Goal: Information Seeking & Learning: Learn about a topic

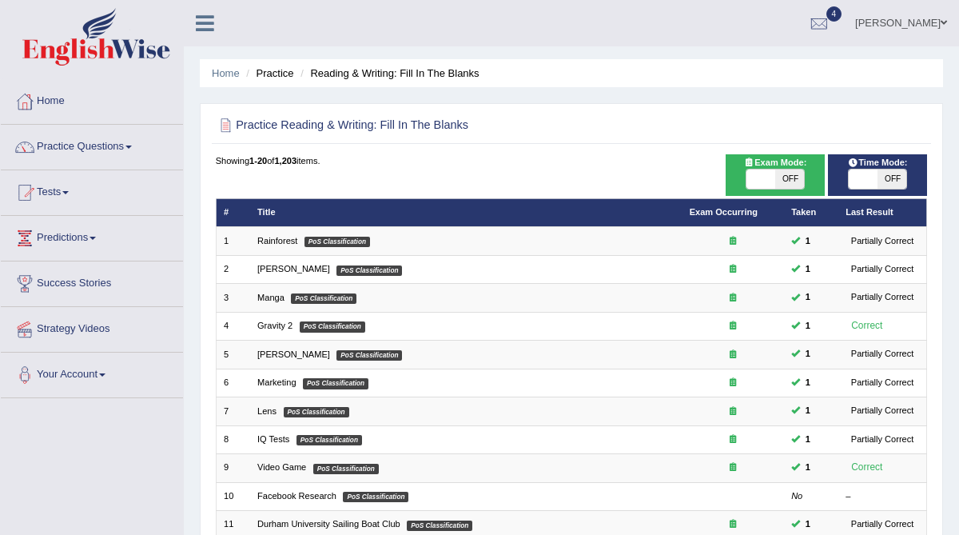
click at [791, 174] on span "OFF" at bounding box center [789, 178] width 29 height 19
checkbox input "true"
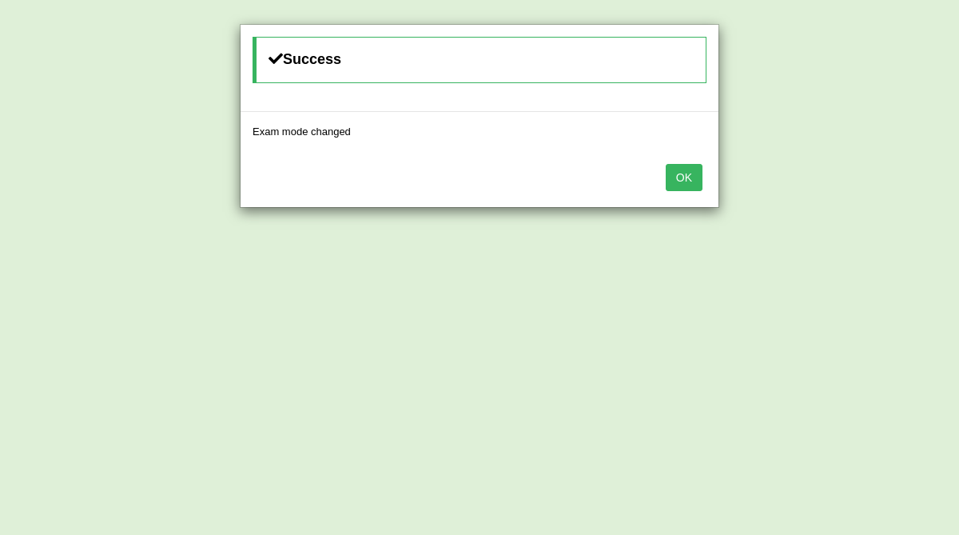
click at [683, 173] on button "OK" at bounding box center [684, 177] width 37 height 27
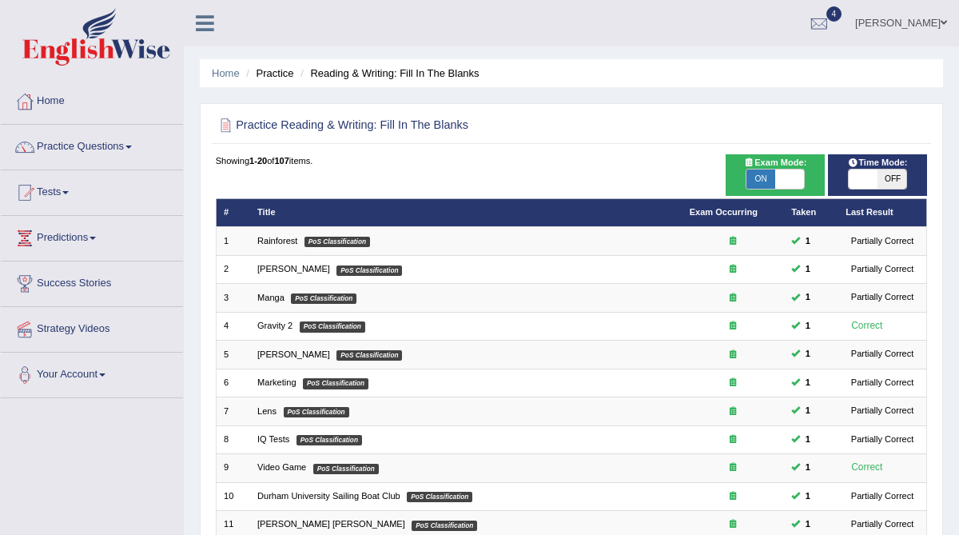
click at [887, 176] on span "OFF" at bounding box center [892, 178] width 29 height 19
checkbox input "true"
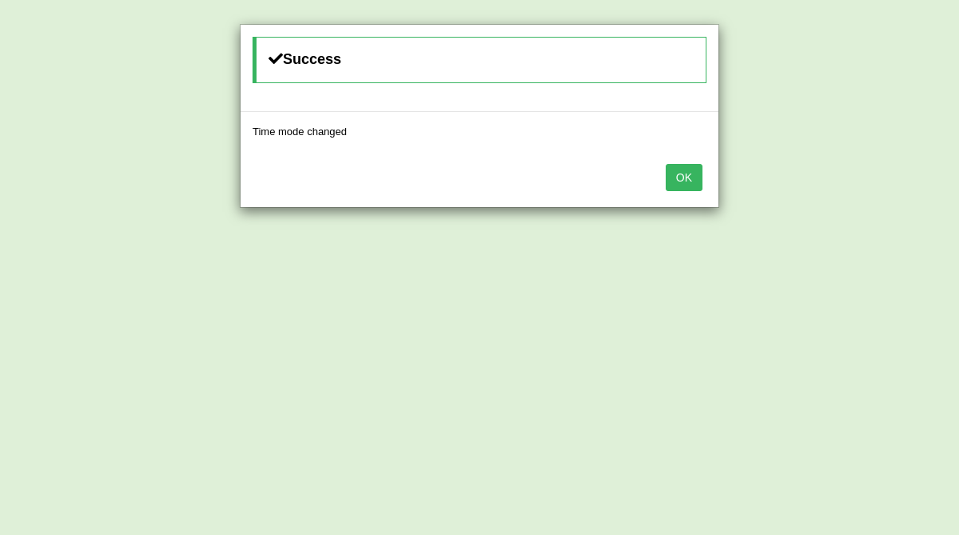
click at [676, 183] on button "OK" at bounding box center [684, 177] width 37 height 27
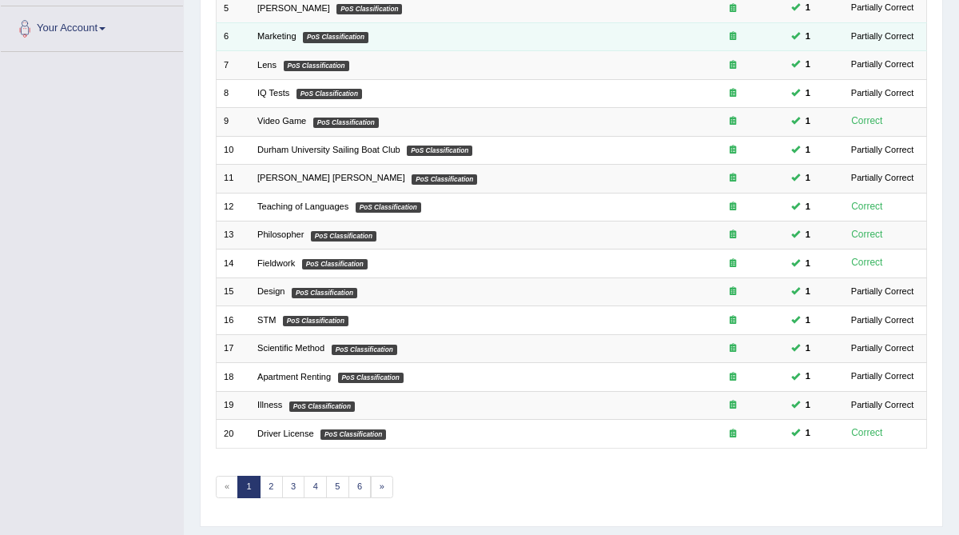
scroll to position [378, 0]
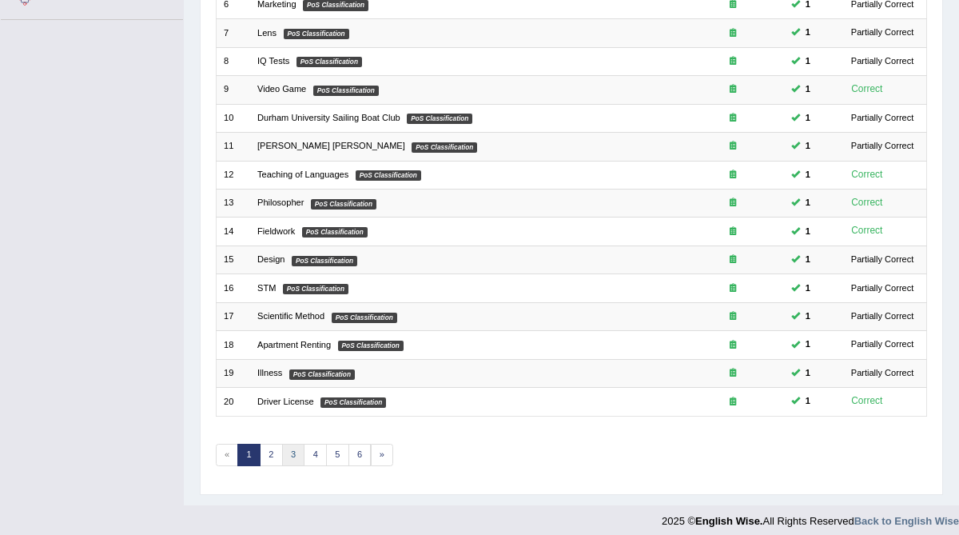
click at [287, 450] on link "3" at bounding box center [293, 455] width 23 height 22
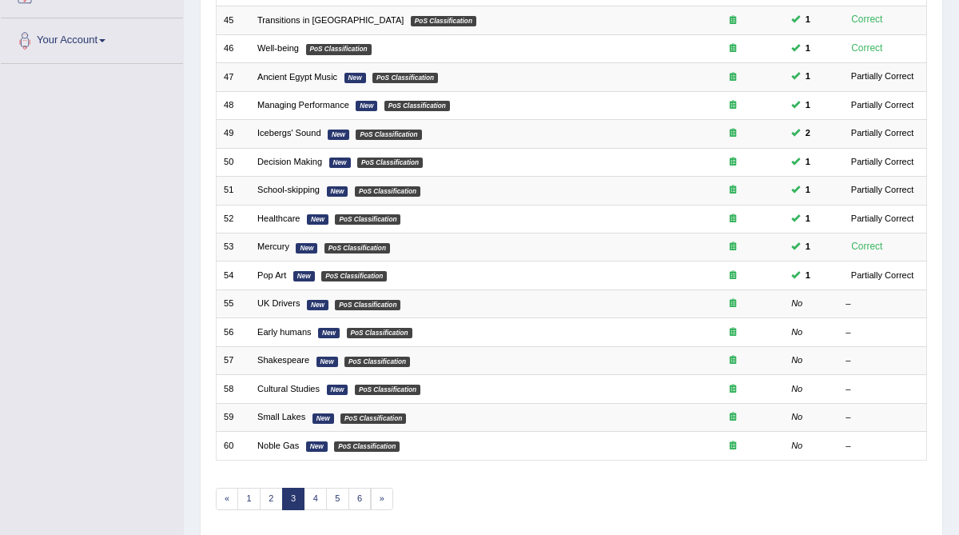
scroll to position [336, 0]
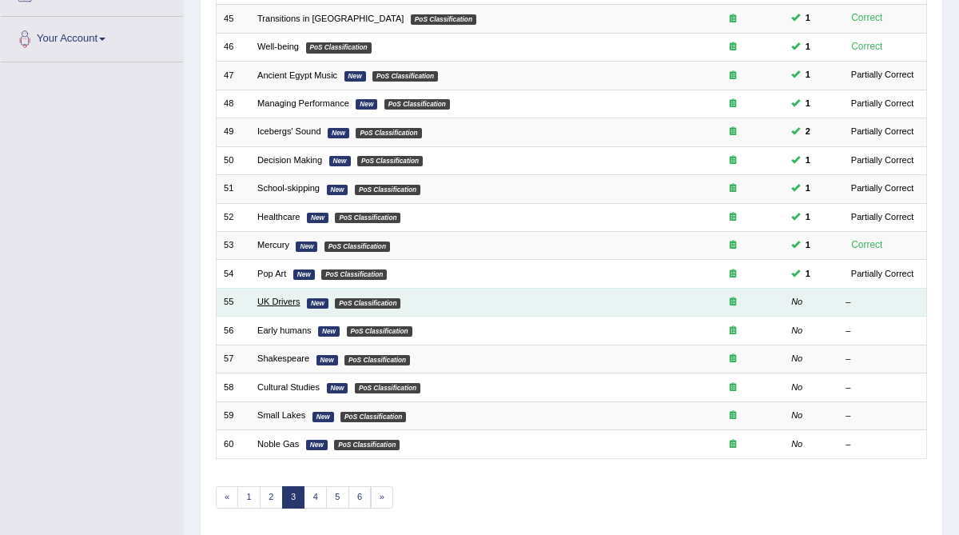
click at [299, 298] on link "UK Drivers" at bounding box center [278, 302] width 42 height 10
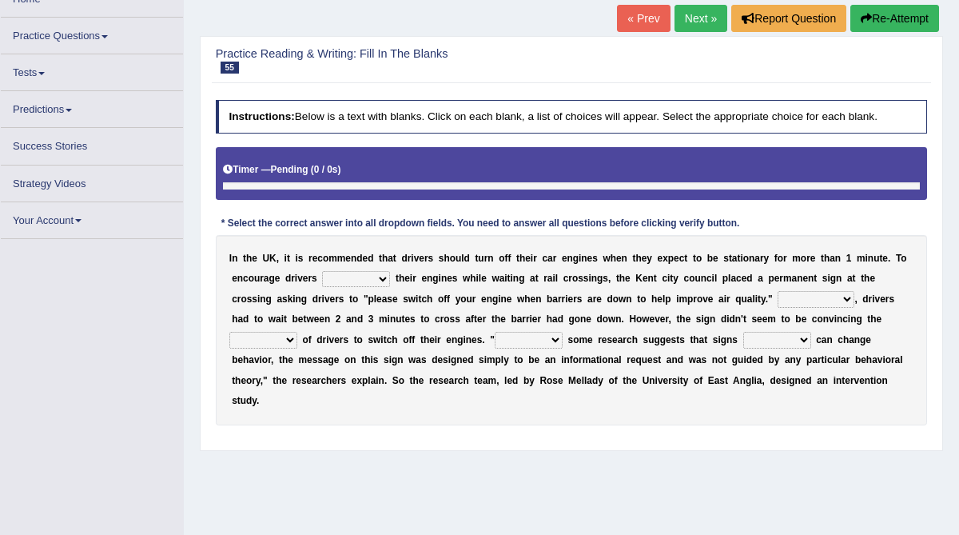
scroll to position [107, 0]
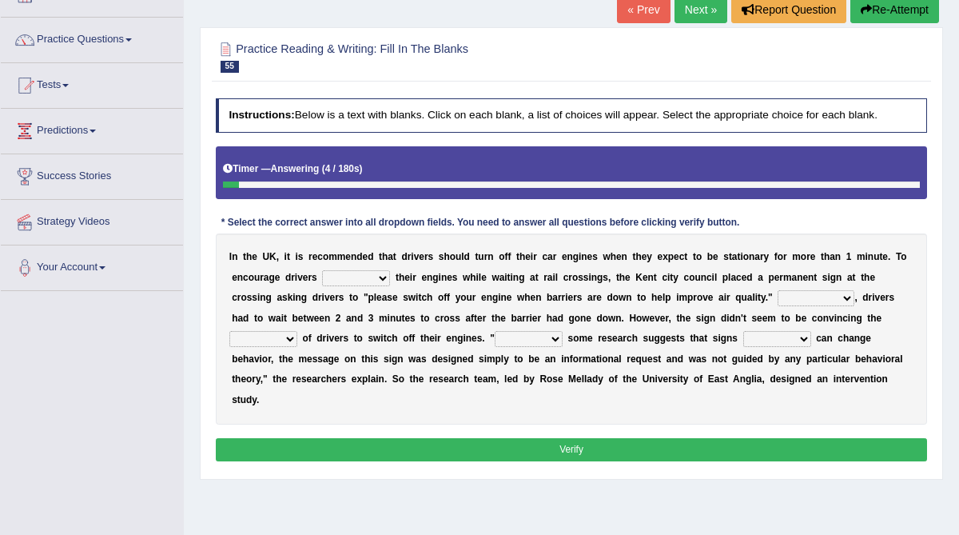
click at [353, 277] on select "to turn off turn off turning off turned off" at bounding box center [356, 278] width 68 height 16
select select "turning off"
click at [322, 270] on select "to turn off turn off turning off turned off" at bounding box center [356, 278] width 68 height 16
click at [843, 297] on select "For instance On average In addition Of course" at bounding box center [816, 298] width 77 height 16
select select "In addition"
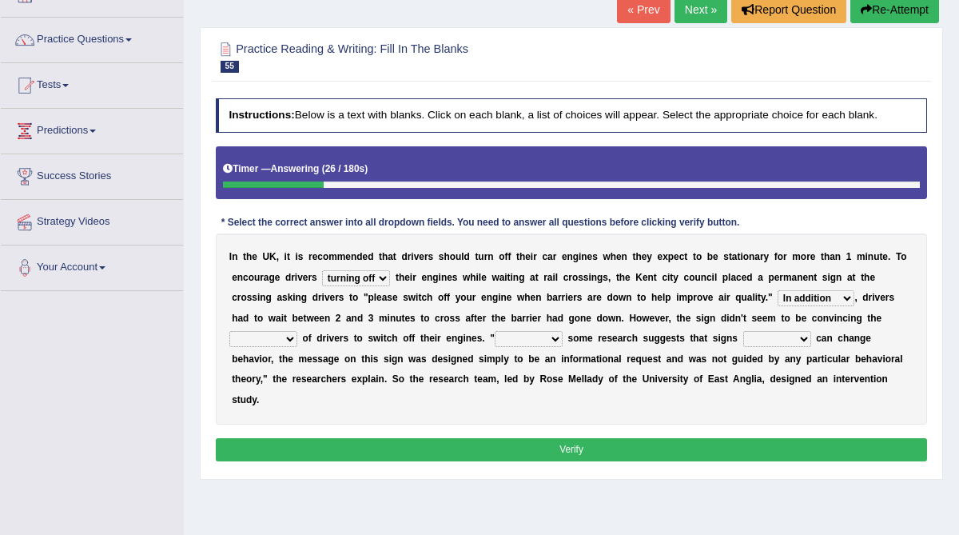
click at [778, 290] on select "For instance On average In addition Of course" at bounding box center [816, 298] width 77 height 16
click at [291, 337] on select "exception minority majority unity" at bounding box center [263, 339] width 68 height 16
select select "majority"
click at [229, 331] on select "exception minority majority unity" at bounding box center [263, 339] width 68 height 16
click at [554, 337] on select "Although Since Because Thus" at bounding box center [529, 339] width 68 height 16
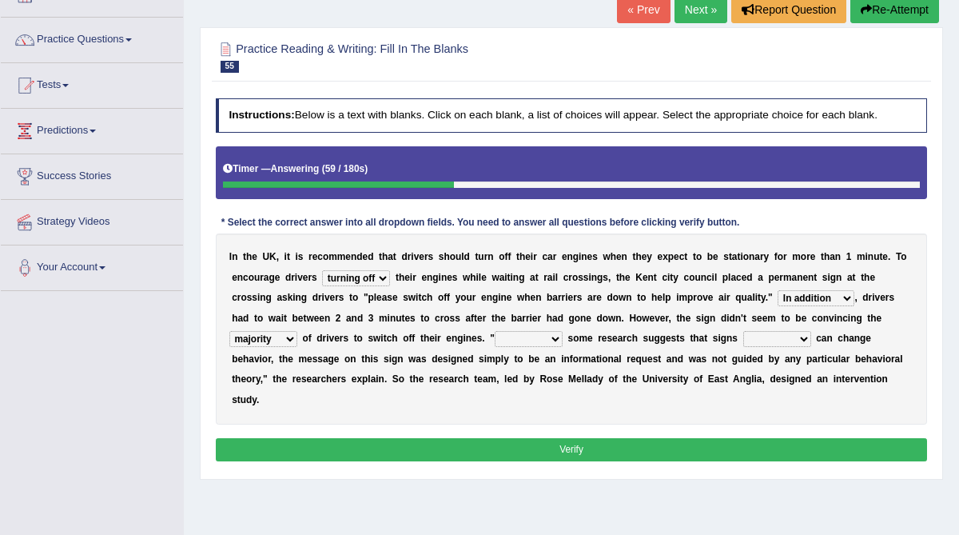
select select "Thus"
click at [495, 331] on select "Although Since Because Thus" at bounding box center [529, 339] width 68 height 16
click at [786, 337] on select "alone lonely neither either" at bounding box center [777, 339] width 68 height 16
click at [743, 331] on select "alone lonely neither either" at bounding box center [777, 339] width 68 height 16
click at [802, 338] on select "alone lonely neither either" at bounding box center [777, 339] width 68 height 16
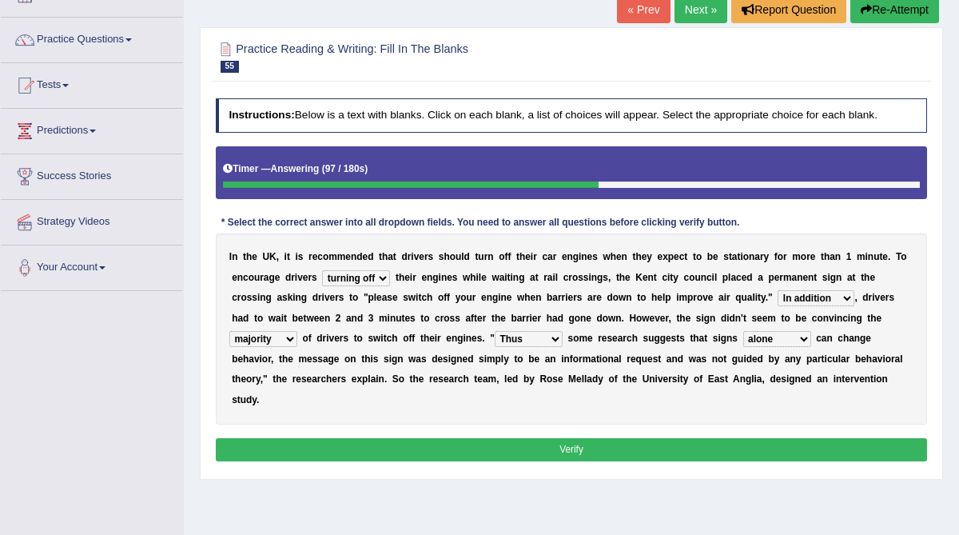
select select "neither"
click at [743, 331] on select "alone lonely neither either" at bounding box center [777, 339] width 68 height 16
click at [696, 444] on button "Verify" at bounding box center [572, 449] width 712 height 23
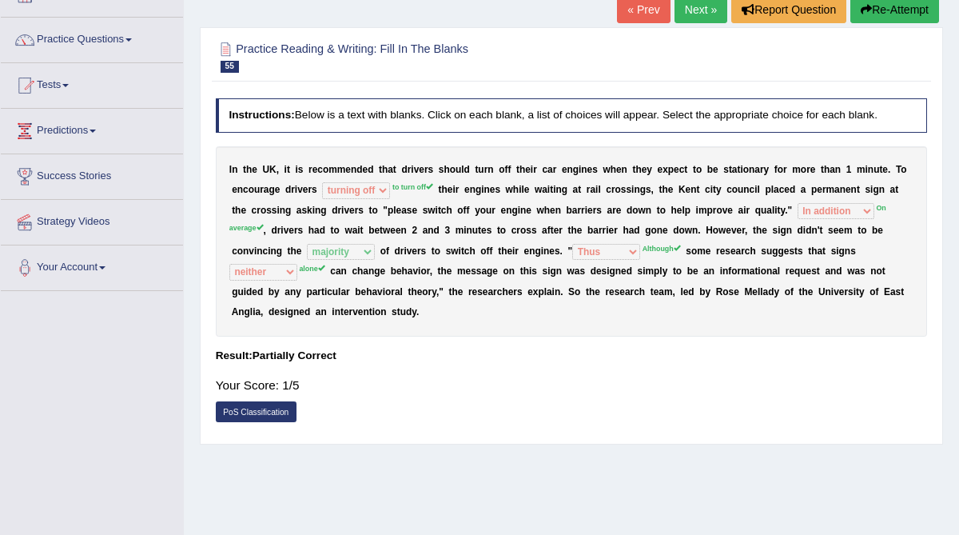
click at [915, 13] on button "Re-Attempt" at bounding box center [895, 9] width 89 height 27
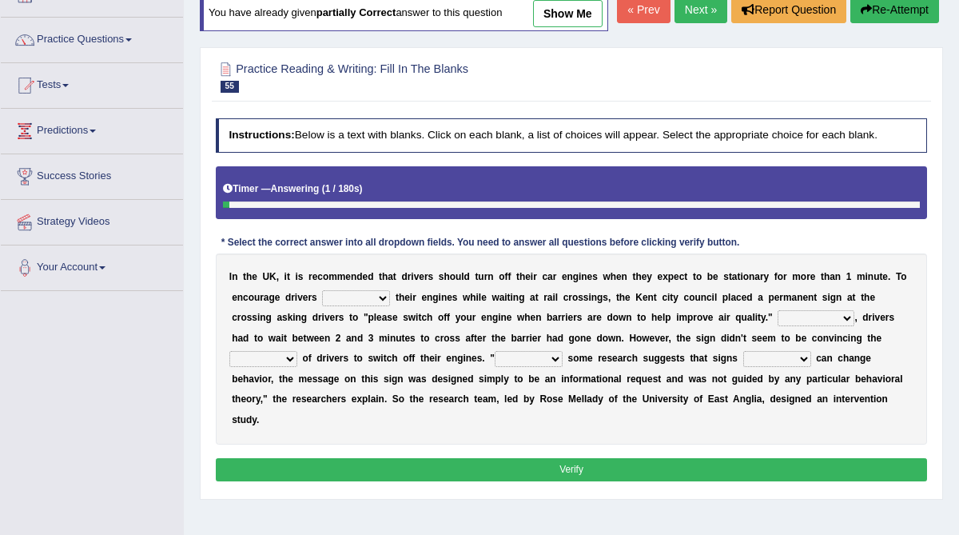
click at [374, 306] on select "to turn off turn off turning off turned off" at bounding box center [356, 298] width 68 height 16
select select "to turn off"
click at [322, 306] on select "to turn off turn off turning off turned off" at bounding box center [356, 298] width 68 height 16
click at [845, 326] on select "For instance On average In addition Of course" at bounding box center [816, 318] width 77 height 16
select select "On average"
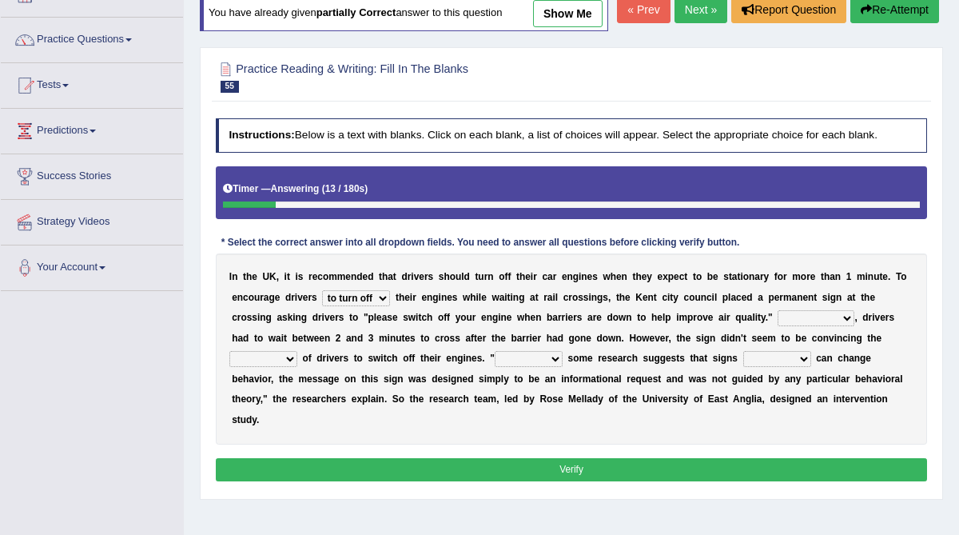
click at [778, 326] on select "For instance On average In addition Of course" at bounding box center [816, 318] width 77 height 16
click at [292, 367] on select "exception minority majority unity" at bounding box center [263, 359] width 68 height 16
select select "majority"
click at [229, 367] on select "exception minority majority unity" at bounding box center [263, 359] width 68 height 16
click at [556, 367] on select "Although Since Because Thus" at bounding box center [529, 359] width 68 height 16
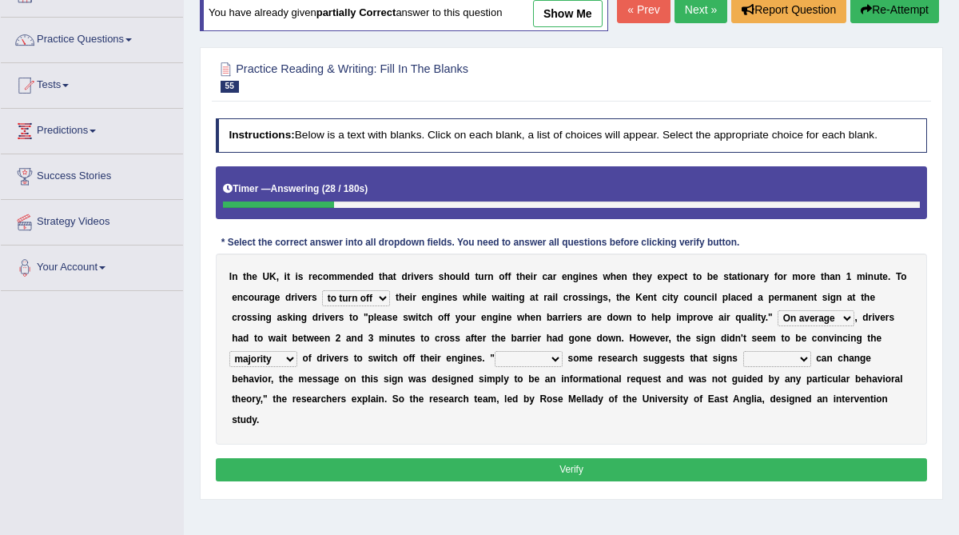
select select "Because"
click at [495, 367] on select "Although Since Because Thus" at bounding box center [529, 359] width 68 height 16
click at [778, 367] on select "alone lonely neither either" at bounding box center [777, 359] width 68 height 16
select select "alone"
click at [743, 367] on select "alone lonely neither either" at bounding box center [777, 359] width 68 height 16
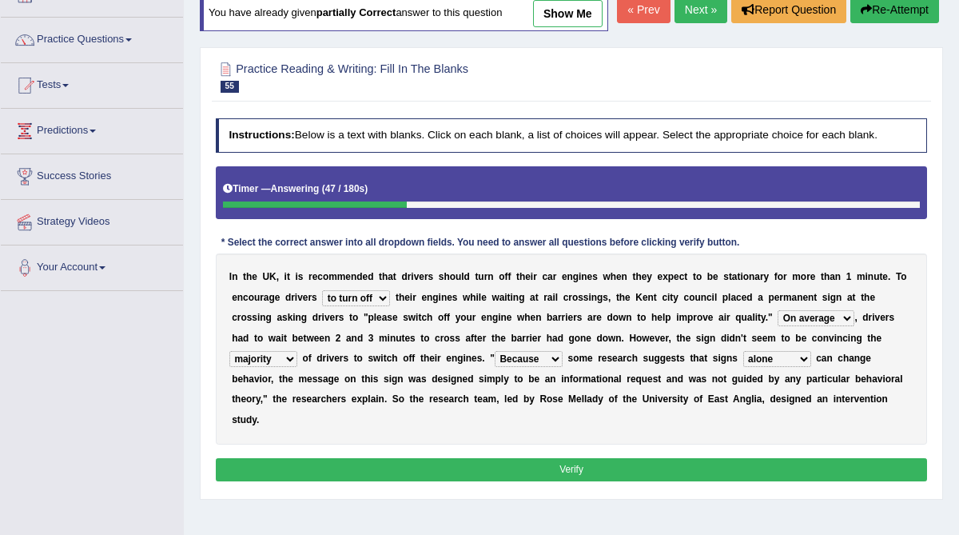
click at [609, 481] on button "Verify" at bounding box center [572, 469] width 712 height 23
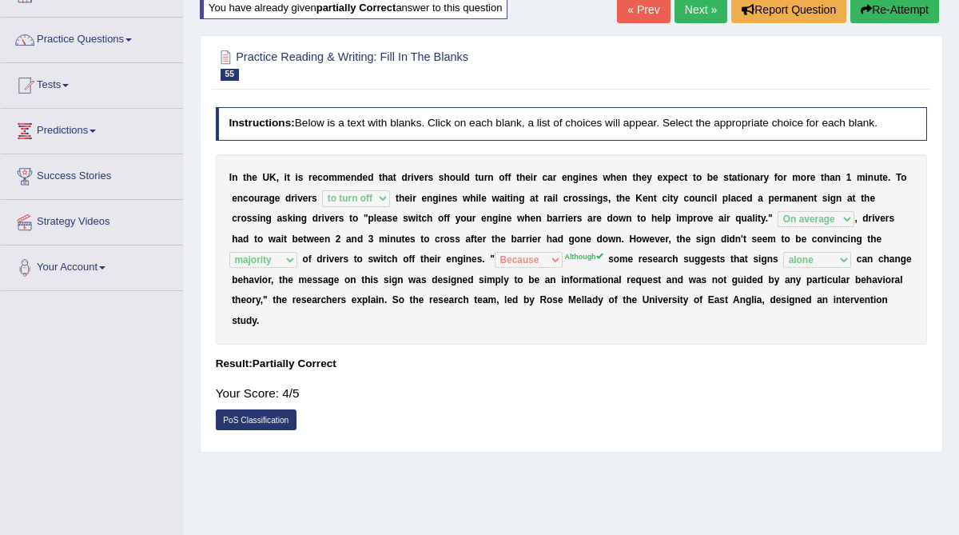
click at [701, 10] on link "Next »" at bounding box center [701, 9] width 53 height 27
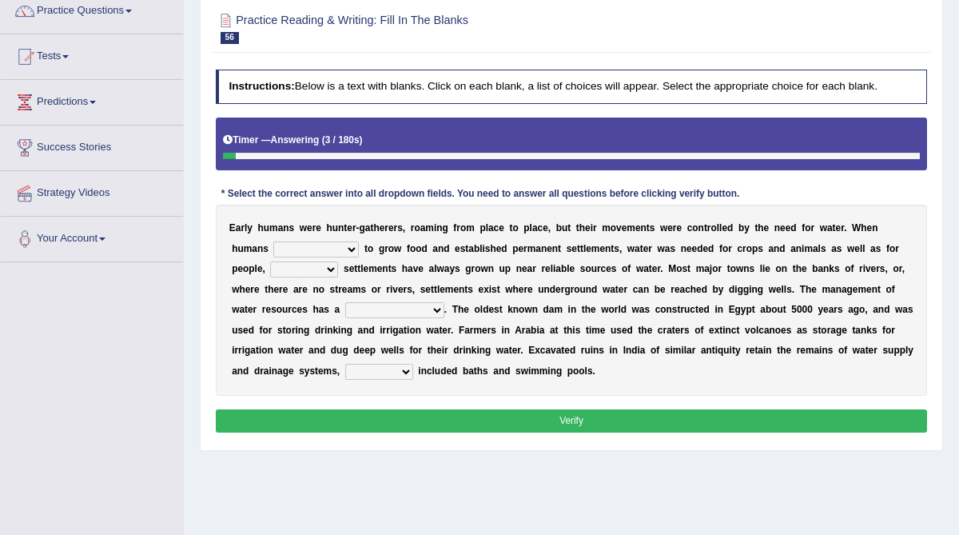
scroll to position [147, 0]
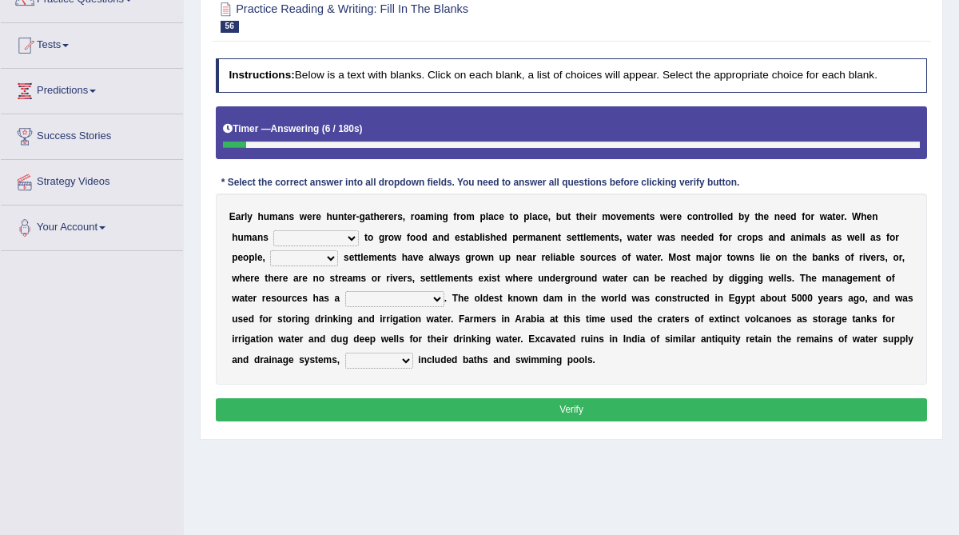
click at [351, 236] on select "start having started starting started" at bounding box center [316, 238] width 86 height 16
select select "started"
click at [273, 230] on select "start having started starting started" at bounding box center [316, 238] width 86 height 16
click at [333, 258] on select "because so thus thereby" at bounding box center [304, 258] width 68 height 16
select select "thus"
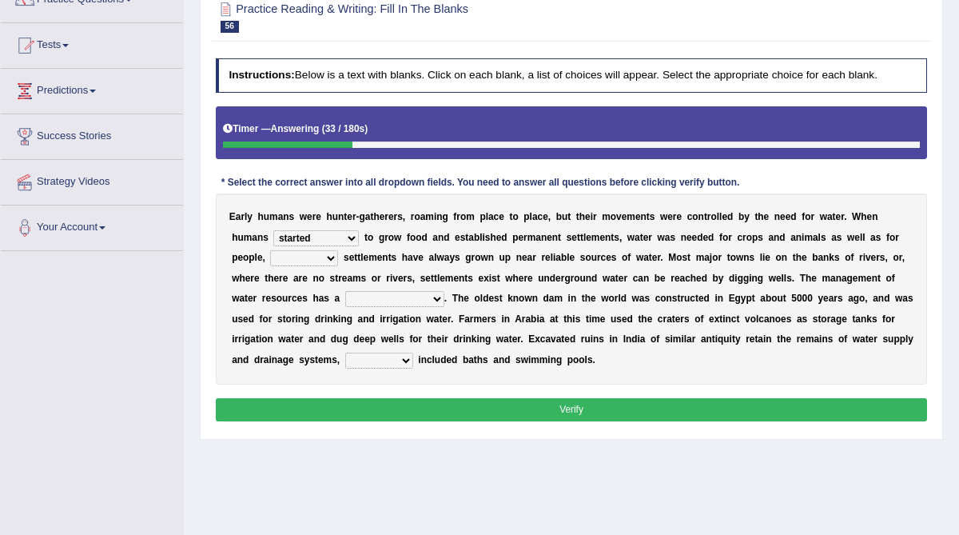
click at [270, 250] on select "because so thus thereby" at bounding box center [304, 258] width 68 height 16
click at [432, 301] on select "meticulous study moderate change brief existence long history" at bounding box center [394, 299] width 99 height 16
select select "long history"
click at [345, 291] on select "meticulous study moderate change brief existence long history" at bounding box center [394, 299] width 99 height 16
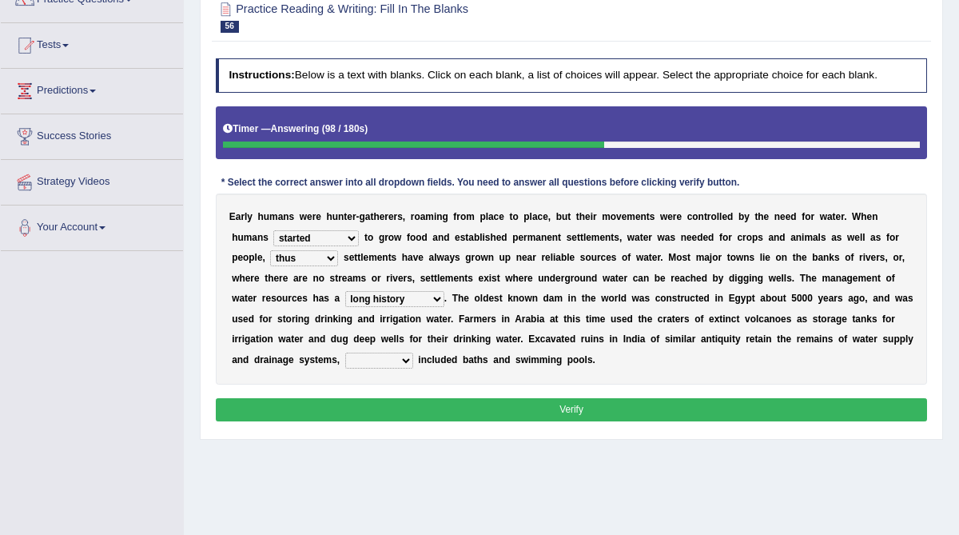
click at [404, 357] on select "as what which whatever" at bounding box center [379, 361] width 68 height 16
select select "which"
click at [345, 353] on select "as what which whatever" at bounding box center [379, 361] width 68 height 16
click at [434, 298] on select "meticulous study moderate change brief existence long history" at bounding box center [394, 299] width 99 height 16
select select "brief existence"
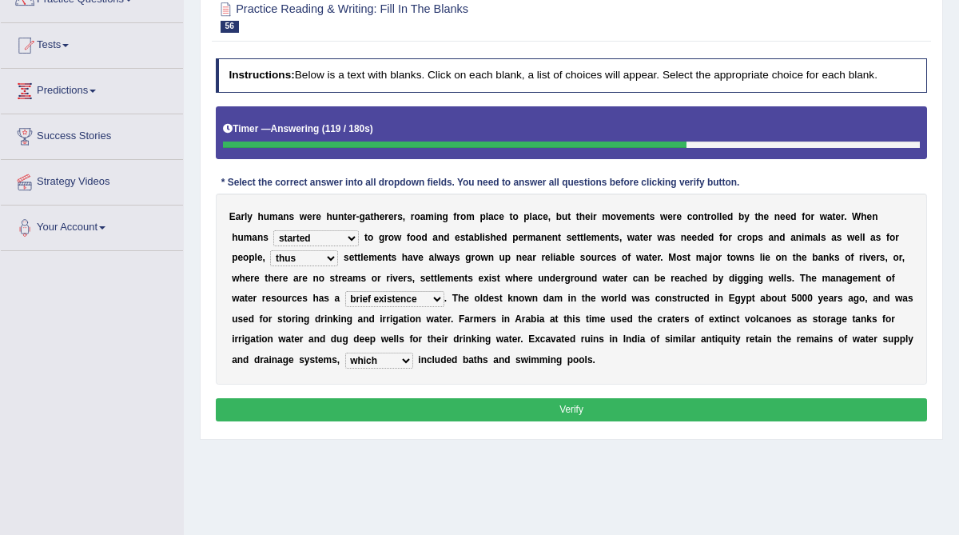
click at [345, 291] on select "meticulous study moderate change brief existence long history" at bounding box center [394, 299] width 99 height 16
click at [466, 412] on button "Verify" at bounding box center [572, 409] width 712 height 23
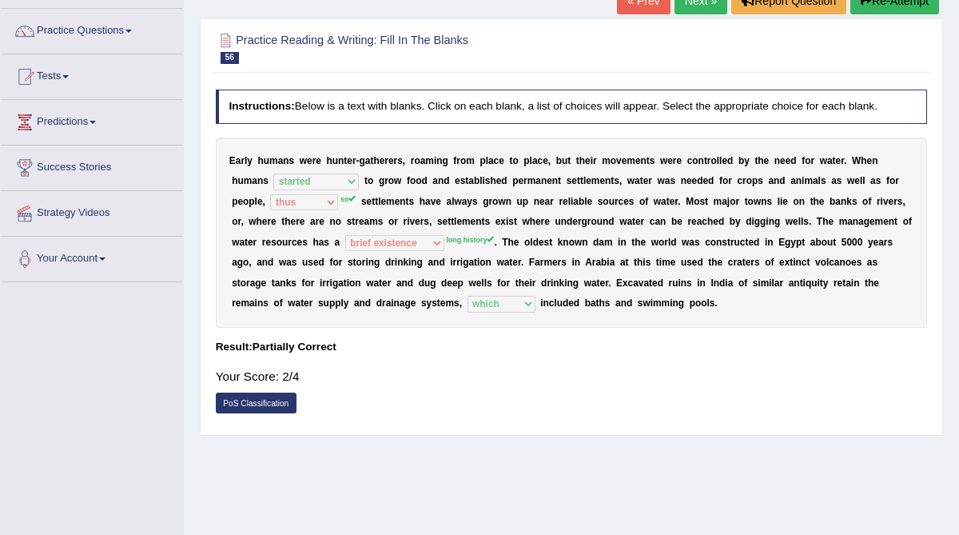
scroll to position [107, 0]
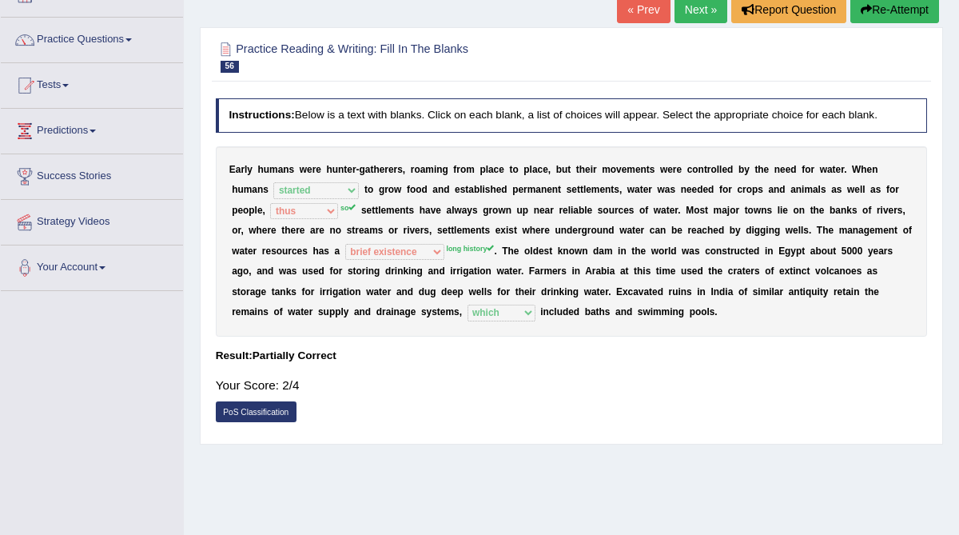
click at [691, 7] on link "Next »" at bounding box center [701, 9] width 53 height 27
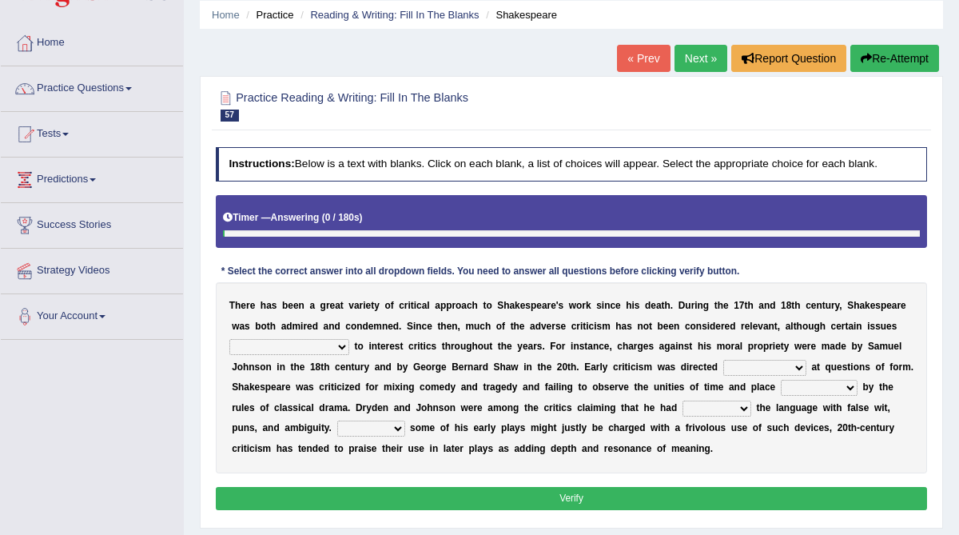
scroll to position [63, 0]
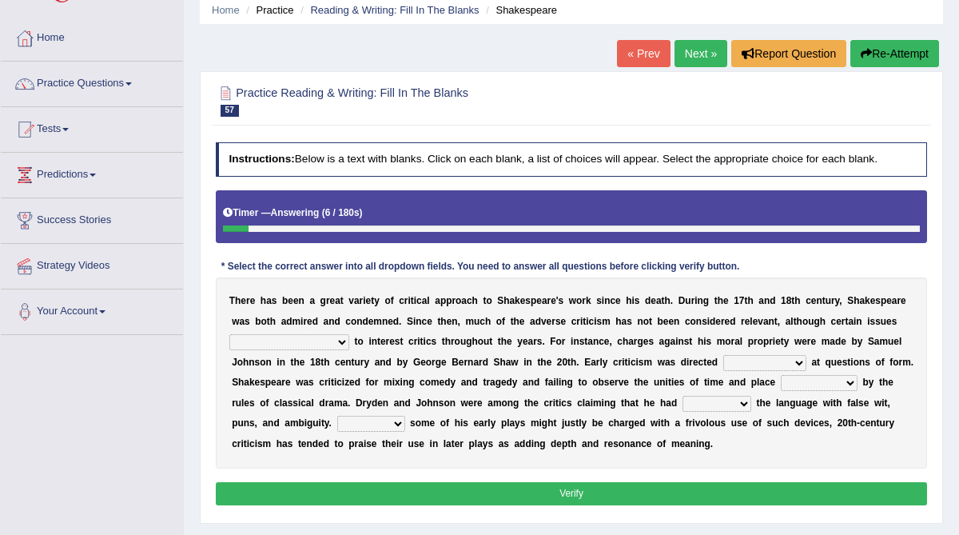
click at [600, 165] on h4 "Instructions: Below is a text with blanks. Click on each blank, a list of choic…" at bounding box center [572, 159] width 712 height 34
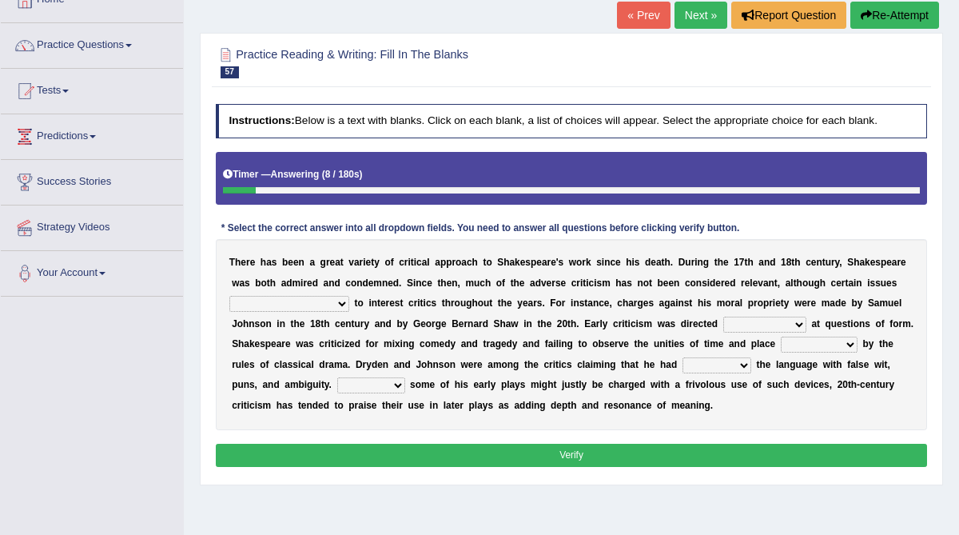
scroll to position [109, 0]
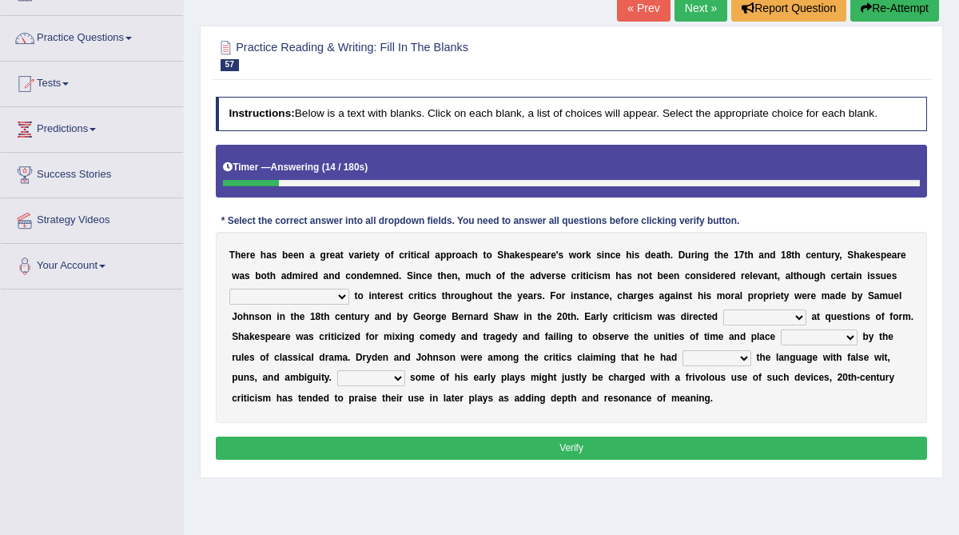
click at [340, 295] on select "have continued would have continued being continued continued" at bounding box center [289, 297] width 120 height 16
click at [229, 289] on select "have continued would have continued being continued continued" at bounding box center [289, 297] width 120 height 16
click at [341, 297] on select "have continued would have continued being continued continued" at bounding box center [289, 297] width 120 height 16
select select "continued"
click at [229, 289] on select "have continued would have continued being continued continued" at bounding box center [289, 297] width 120 height 16
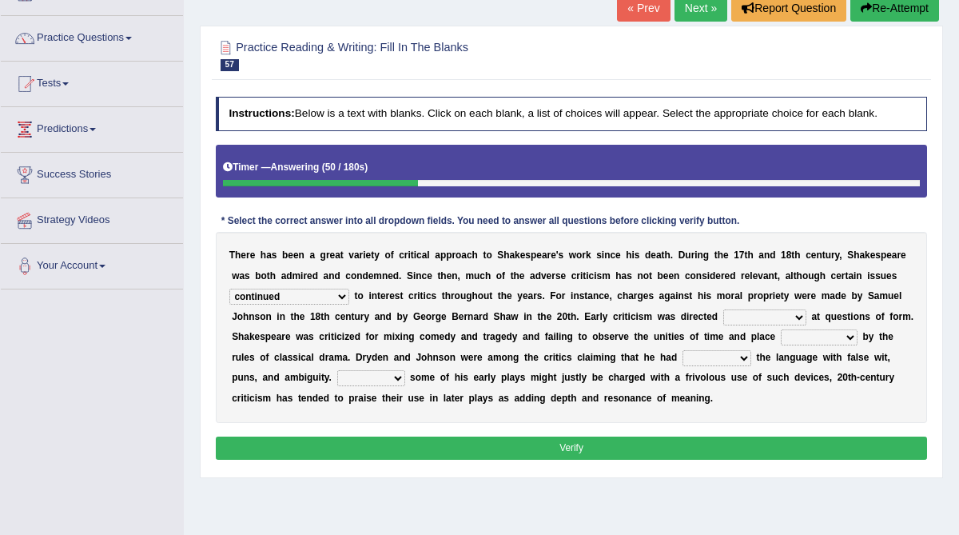
click at [778, 318] on select "consecutively primarily hardly solely" at bounding box center [764, 317] width 83 height 16
select select "primarily"
click at [723, 309] on select "consecutively primarily hardly solely" at bounding box center [764, 317] width 83 height 16
click at [820, 337] on select "subscribed documented described prescribed" at bounding box center [819, 337] width 77 height 16
select select "described"
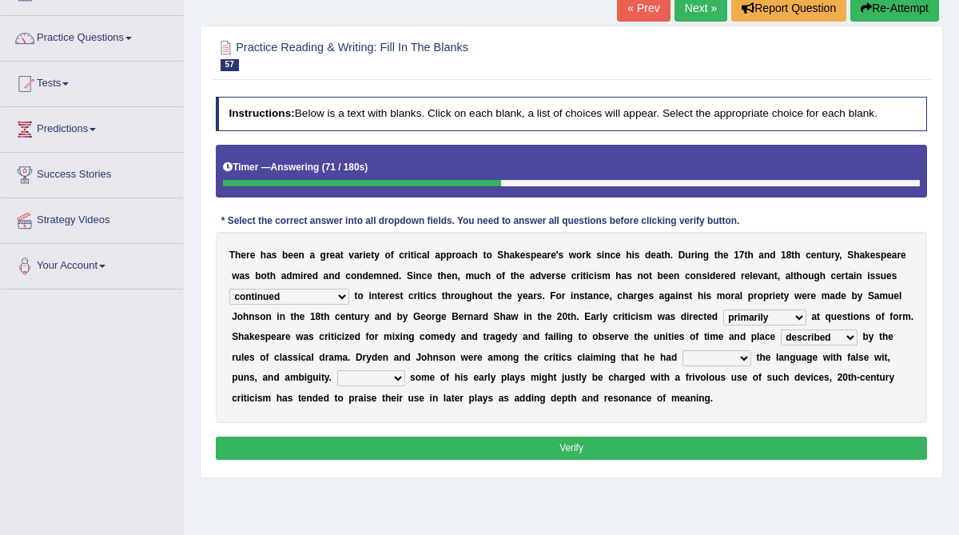
click at [781, 329] on select "subscribed documented described prescribed" at bounding box center [819, 337] width 77 height 16
click at [851, 333] on select "subscribed documented described prescribed" at bounding box center [819, 337] width 77 height 16
click at [738, 357] on select "versed referred transverse corrupted" at bounding box center [717, 358] width 69 height 16
select select "versed"
click at [683, 350] on select "versed referred transverse corrupted" at bounding box center [717, 358] width 69 height 16
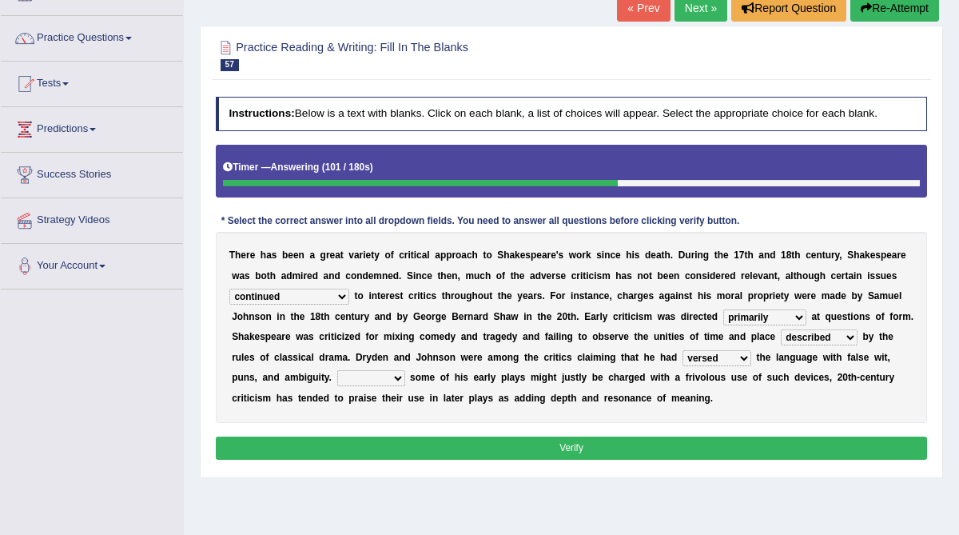
click at [386, 377] on select "Since Because That While" at bounding box center [371, 378] width 68 height 16
click at [389, 382] on select "Since Because That While" at bounding box center [371, 378] width 68 height 16
select select "While"
click at [337, 370] on select "Since Because That While" at bounding box center [371, 378] width 68 height 16
click at [389, 443] on button "Verify" at bounding box center [572, 447] width 712 height 23
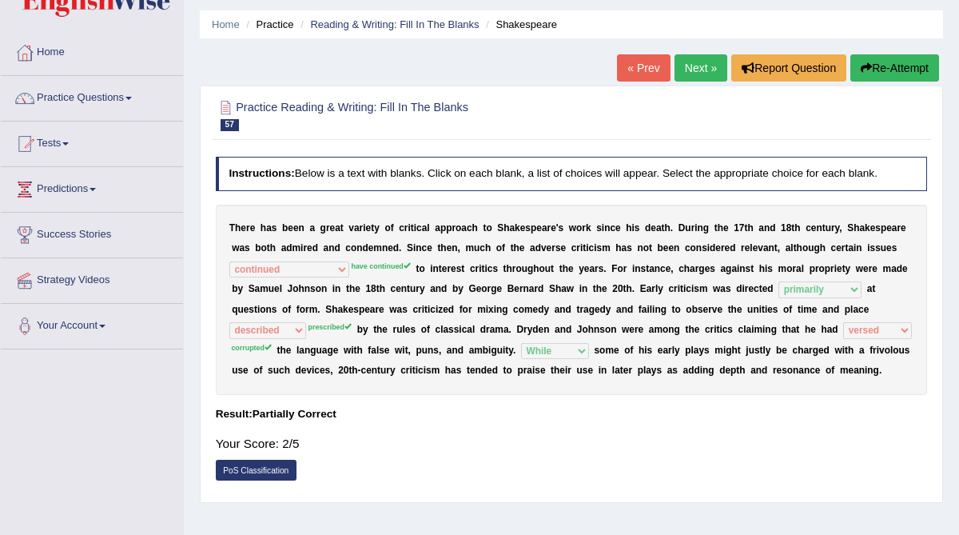
scroll to position [27, 0]
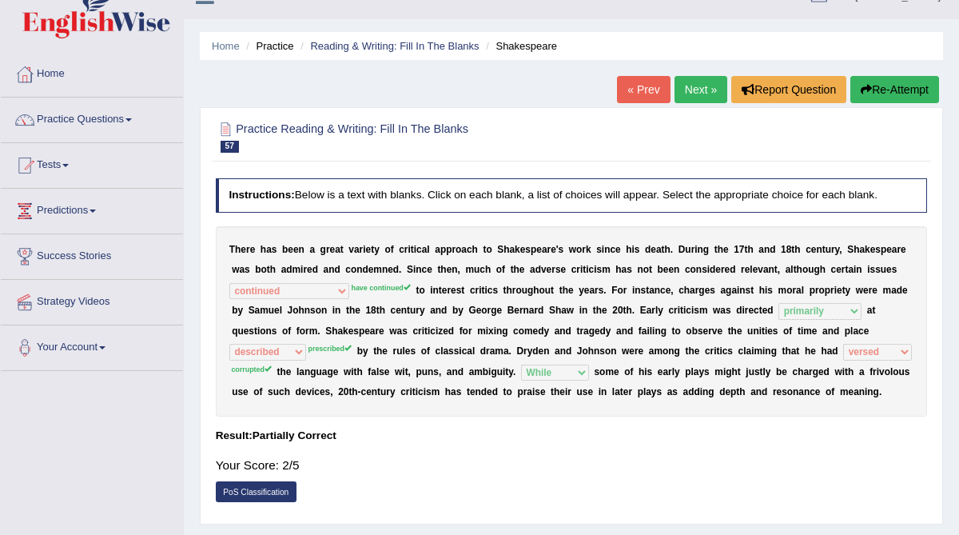
click at [687, 94] on link "Next »" at bounding box center [701, 89] width 53 height 27
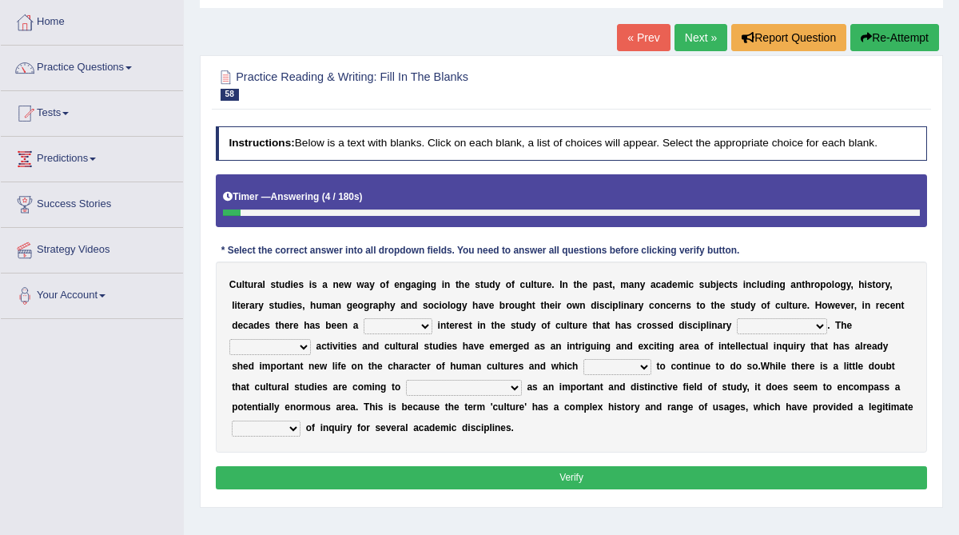
scroll to position [81, 0]
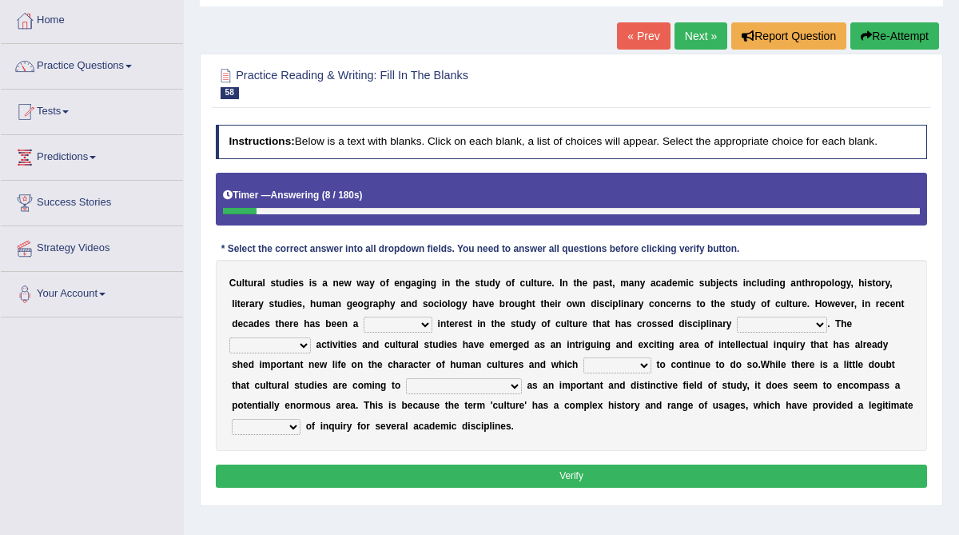
click at [411, 325] on select "renewed refunded renowned irresistible" at bounding box center [398, 325] width 69 height 16
select select "renowned"
click at [364, 317] on select "renewed refunded renowned irresistible" at bounding box center [398, 325] width 69 height 16
click at [804, 322] on select "discriminations similarities boundaries differentiations" at bounding box center [782, 325] width 90 height 16
select select "boundaries"
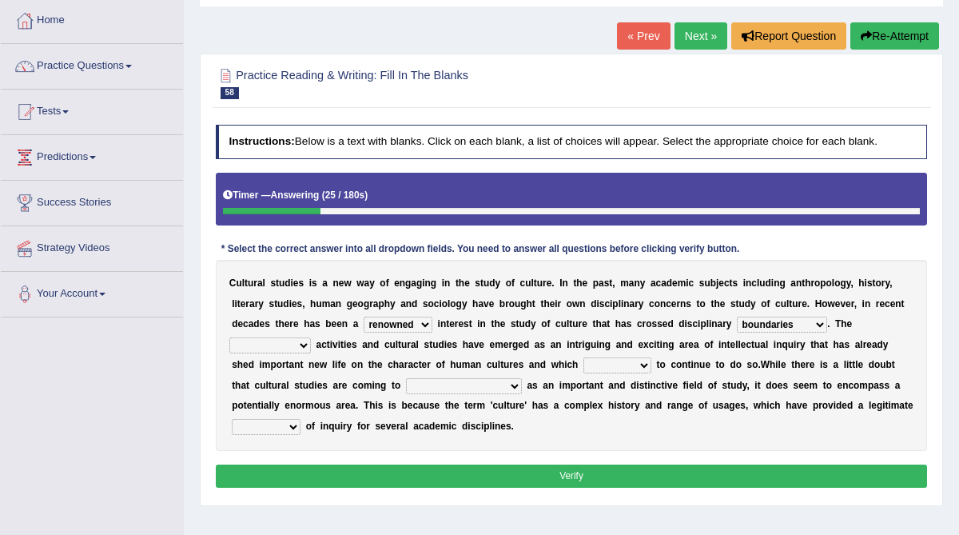
click at [737, 317] on select "discriminations similarities boundaries differentiations" at bounding box center [782, 325] width 90 height 16
click at [304, 345] on select "simultaneous spontaneous resulting derivative" at bounding box center [270, 345] width 82 height 16
select select "simultaneous"
click at [229, 337] on select "simultaneous spontaneous resulting derivative" at bounding box center [270, 345] width 82 height 16
click at [585, 363] on select "declines responds promises hesitates" at bounding box center [618, 365] width 68 height 16
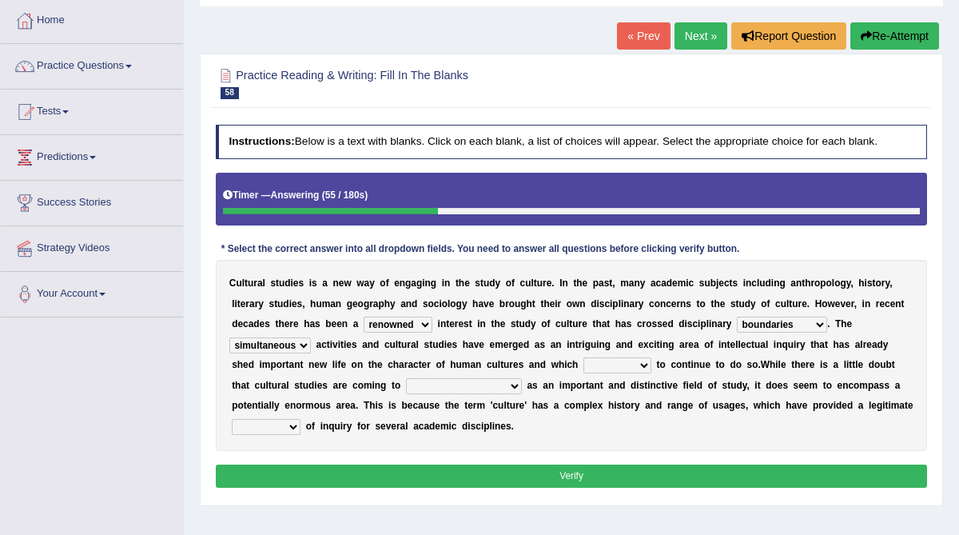
select select "promises"
click at [584, 357] on select "declines responds promises hesitates" at bounding box center [618, 365] width 68 height 16
click at [482, 385] on select "phase out pull together be widely recognized be narrowly reduced" at bounding box center [464, 386] width 116 height 16
select select "be widely recognized"
click at [406, 378] on select "phase out pull together be widely recognized be narrowly reduced" at bounding box center [464, 386] width 116 height 16
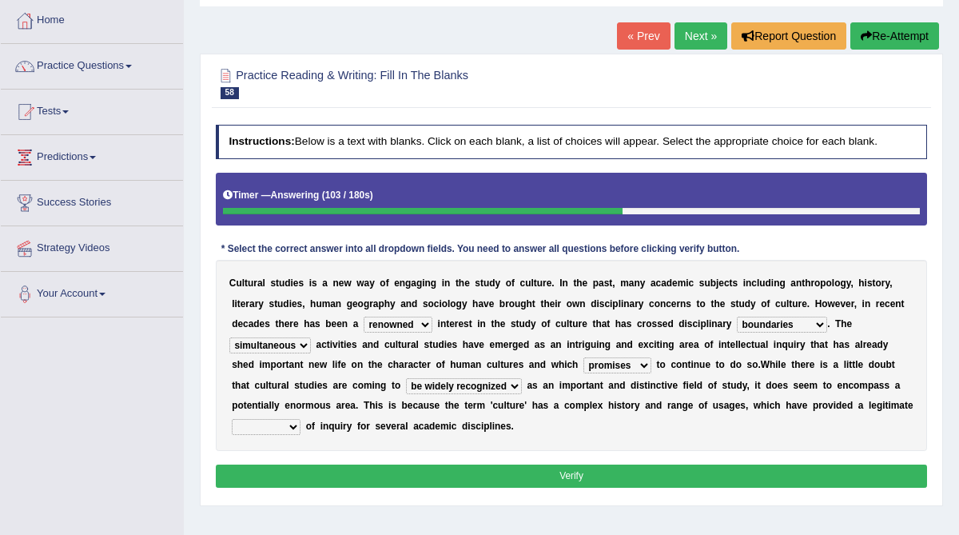
click at [291, 424] on select "dispersion focus revision instance" at bounding box center [266, 427] width 69 height 16
select select "focus"
click at [232, 419] on select "dispersion focus revision instance" at bounding box center [266, 427] width 69 height 16
click at [289, 475] on button "Verify" at bounding box center [572, 475] width 712 height 23
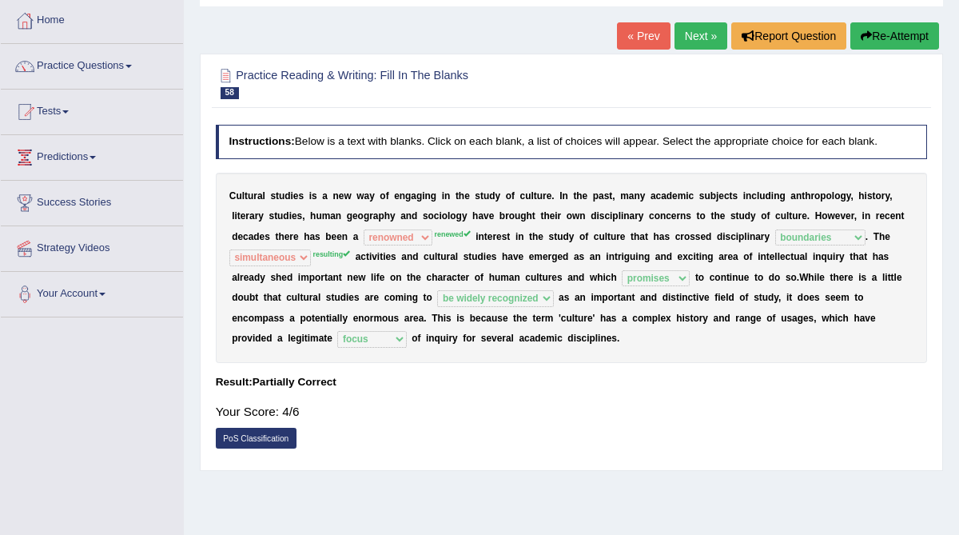
click at [691, 31] on link "Next »" at bounding box center [701, 35] width 53 height 27
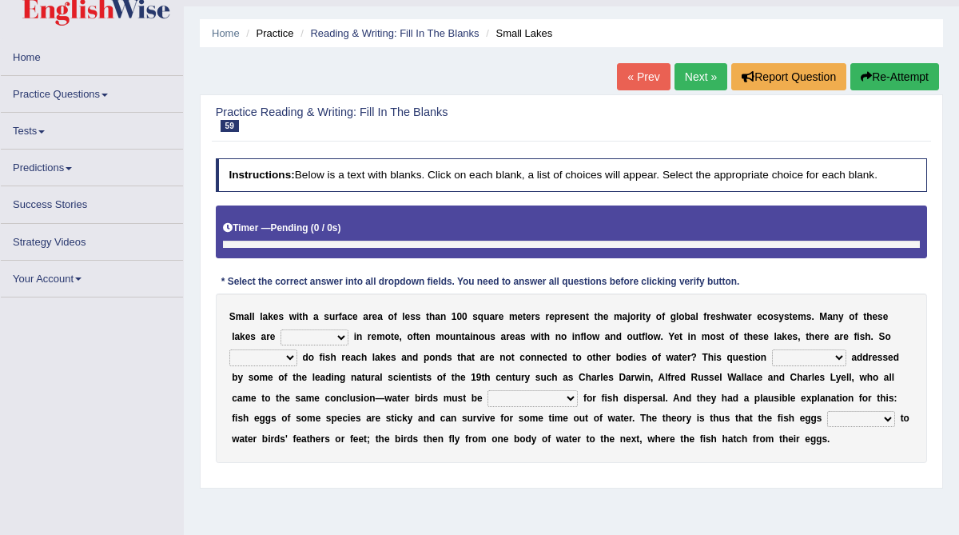
scroll to position [50, 0]
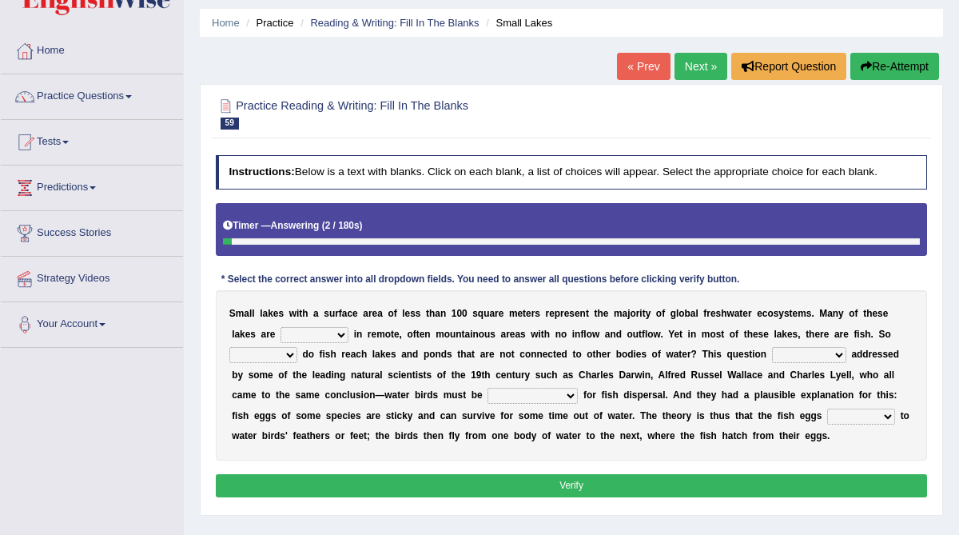
click at [341, 333] on select "depicted found forseen told" at bounding box center [315, 335] width 68 height 16
select select "found"
click at [281, 327] on select "depicted found forseen told" at bounding box center [315, 335] width 68 height 16
click at [287, 352] on select "how why whether where" at bounding box center [263, 355] width 68 height 16
select select "how"
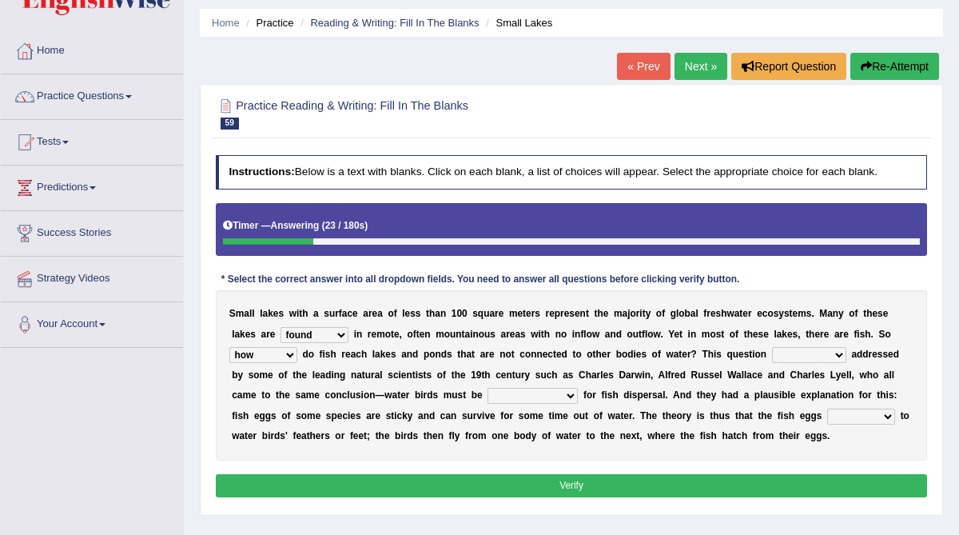
click at [229, 347] on select "how why whether where" at bounding box center [263, 355] width 68 height 16
click at [815, 356] on select "has already was already was been been" at bounding box center [809, 355] width 74 height 16
select select "has already"
click at [772, 347] on select "has already was already was been been" at bounding box center [809, 355] width 74 height 16
click at [536, 396] on select "despicable distinguishable vulnerable responsible" at bounding box center [533, 396] width 90 height 16
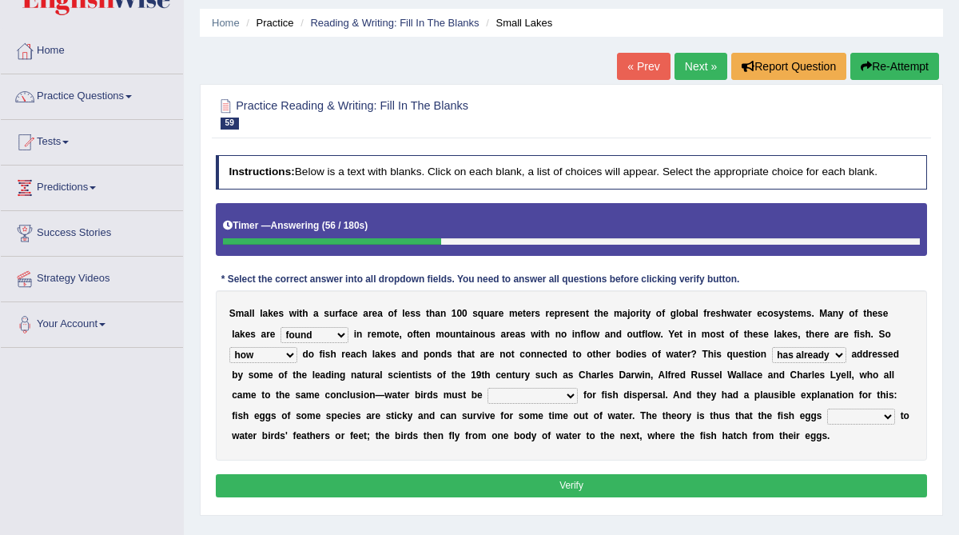
select select "despicable"
click at [488, 388] on select "despicable distinguishable vulnerable responsible" at bounding box center [533, 396] width 90 height 16
click at [827, 417] on select "stick add rise merge" at bounding box center [861, 416] width 68 height 16
select select "stick"
click at [827, 408] on select "stick add rise merge" at bounding box center [861, 416] width 68 height 16
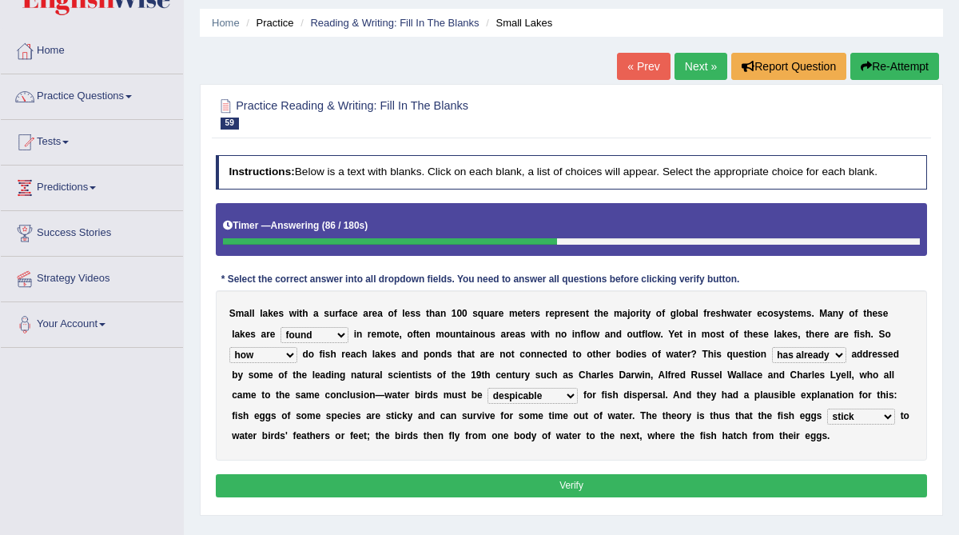
click at [529, 393] on select "despicable distinguishable vulnerable responsible" at bounding box center [533, 396] width 90 height 16
click at [488, 388] on select "despicable distinguishable vulnerable responsible" at bounding box center [533, 396] width 90 height 16
click at [547, 484] on button "Verify" at bounding box center [572, 485] width 712 height 23
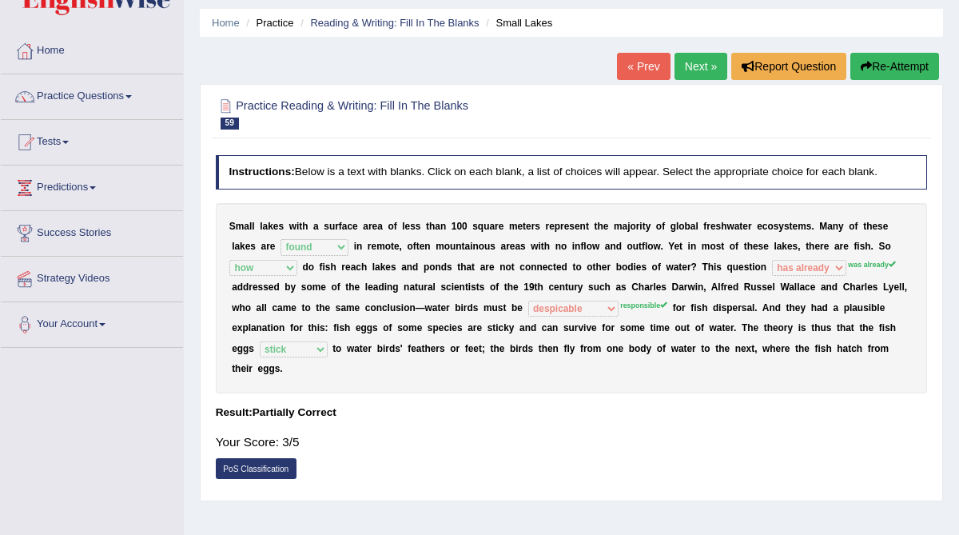
click at [692, 64] on link "Next »" at bounding box center [701, 66] width 53 height 27
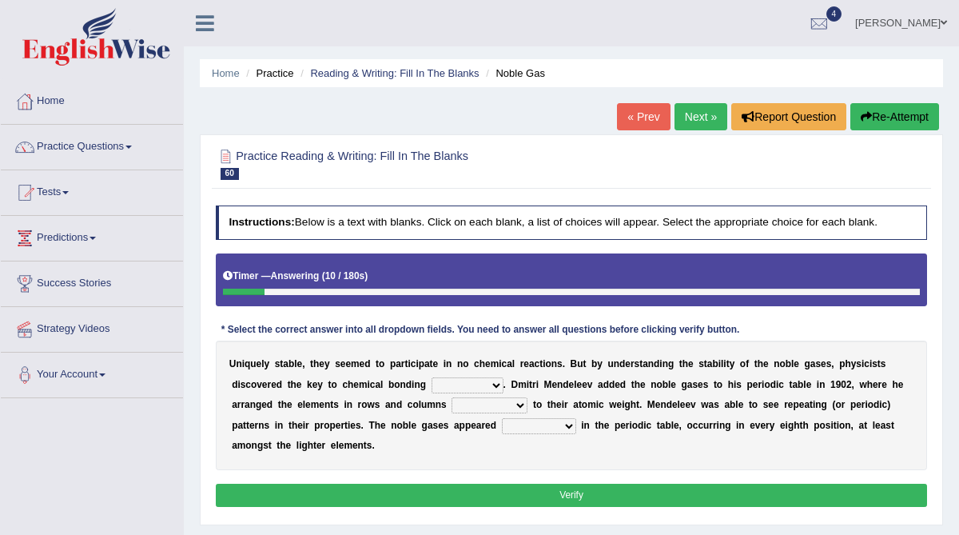
click at [491, 383] on select "himself away themselves itself" at bounding box center [468, 385] width 72 height 16
select select "itself"
click at [432, 377] on select "himself away themselves itself" at bounding box center [468, 385] width 72 height 16
click at [515, 400] on select "contributing need bond according" at bounding box center [490, 405] width 76 height 16
select select "according"
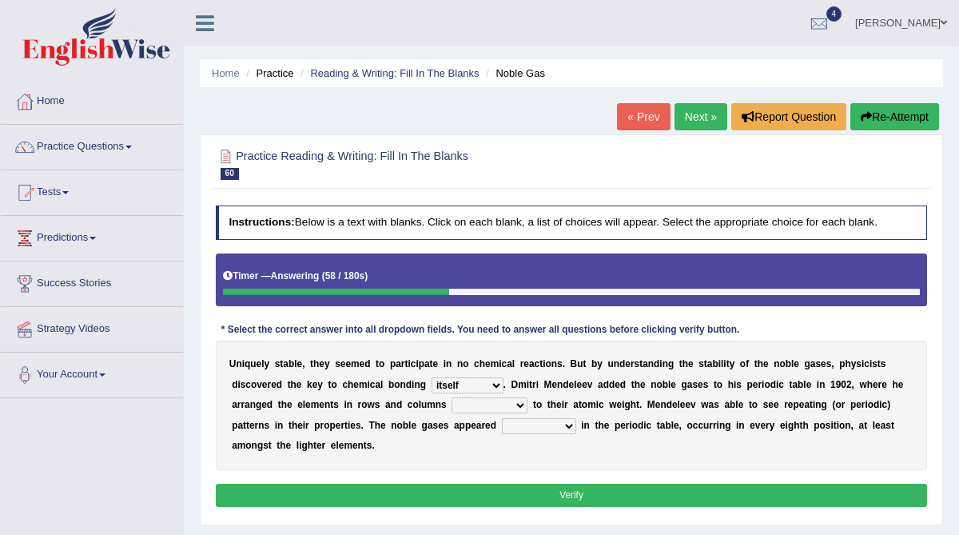
click at [452, 397] on select "contributing need bond according" at bounding box center [490, 405] width 76 height 16
click at [552, 422] on select "enormously regularly abruptly vividly" at bounding box center [539, 426] width 74 height 16
select select "regularly"
click at [502, 418] on select "enormously regularly abruptly vividly" at bounding box center [539, 426] width 74 height 16
click at [491, 383] on select "himself away themselves itself" at bounding box center [468, 385] width 72 height 16
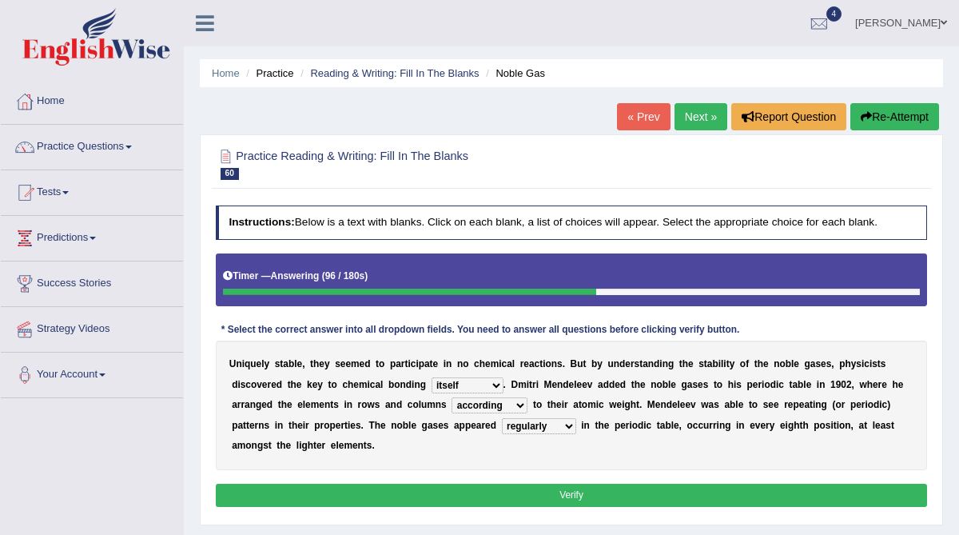
select select "themselves"
click at [432, 377] on select "himself away themselves itself" at bounding box center [468, 385] width 72 height 16
click at [496, 486] on button "Verify" at bounding box center [572, 495] width 712 height 23
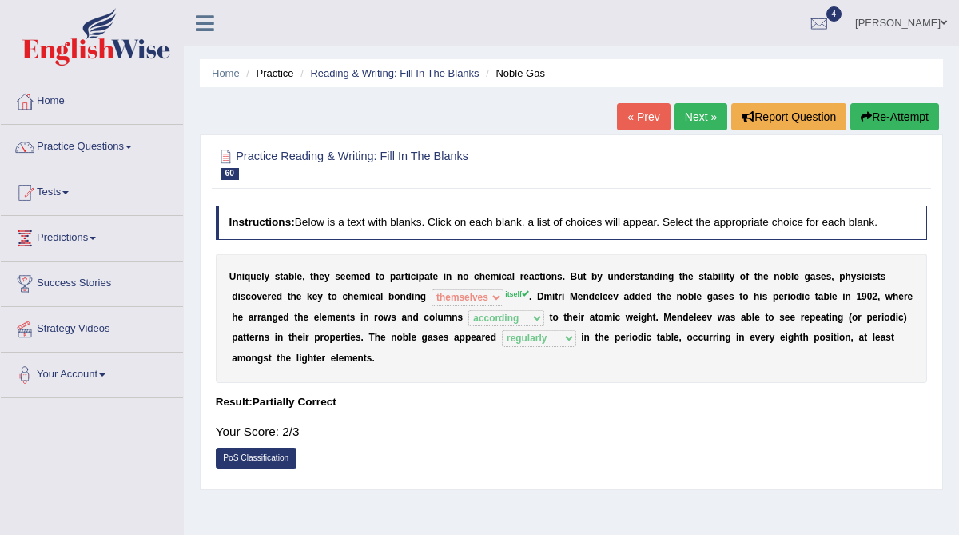
click at [699, 122] on link "Next »" at bounding box center [701, 116] width 53 height 27
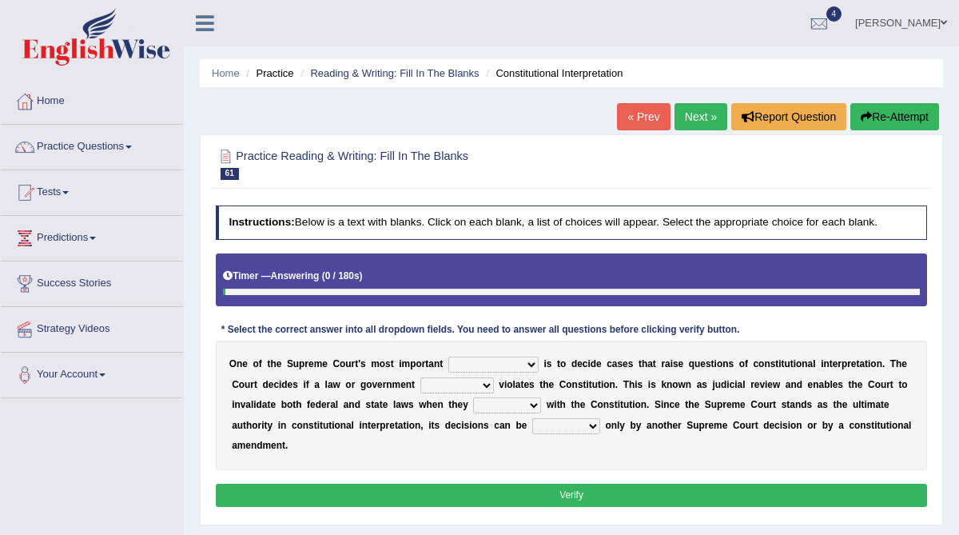
click at [528, 362] on select "legislation purviews permissions responsibilities" at bounding box center [493, 365] width 90 height 16
select select "legislation"
click at [448, 357] on select "legislation purviews permissions responsibilities" at bounding box center [493, 365] width 90 height 16
click at [472, 383] on select "auction action approach speculation" at bounding box center [457, 385] width 74 height 16
select select "action"
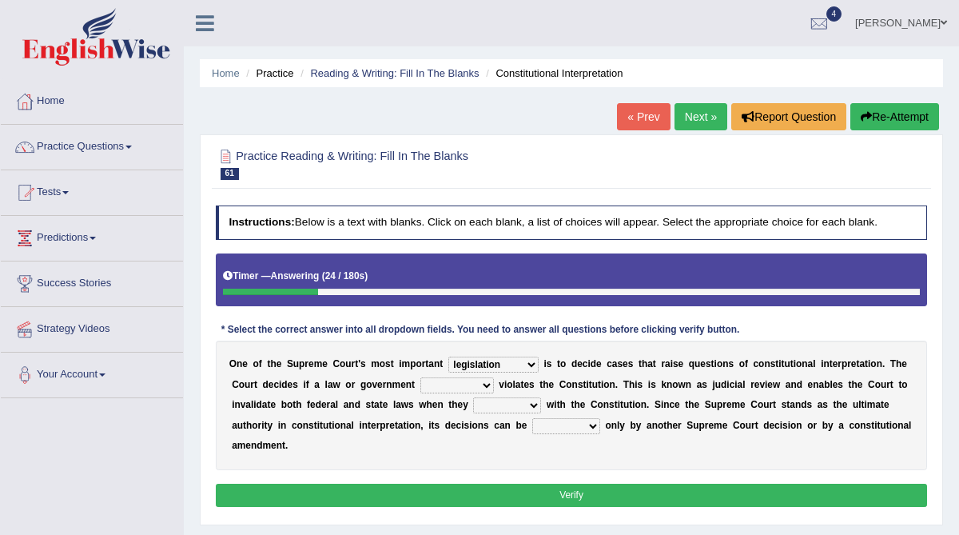
click at [420, 377] on select "auction action approach speculation" at bounding box center [457, 385] width 74 height 16
click at [513, 403] on select "tally conflict accord overlap" at bounding box center [507, 405] width 68 height 16
select select "conflict"
click at [473, 397] on select "tally conflict accord overlap" at bounding box center [507, 405] width 68 height 16
click at [581, 423] on select "charged changed followed altered" at bounding box center [566, 426] width 68 height 16
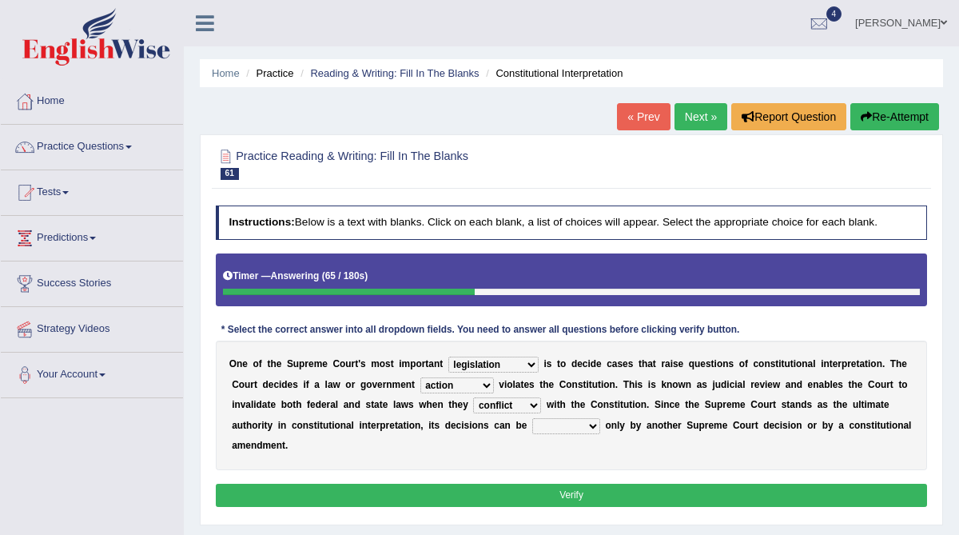
select select "altered"
click at [532, 418] on select "charged changed followed altered" at bounding box center [566, 426] width 68 height 16
click at [574, 496] on button "Verify" at bounding box center [572, 495] width 712 height 23
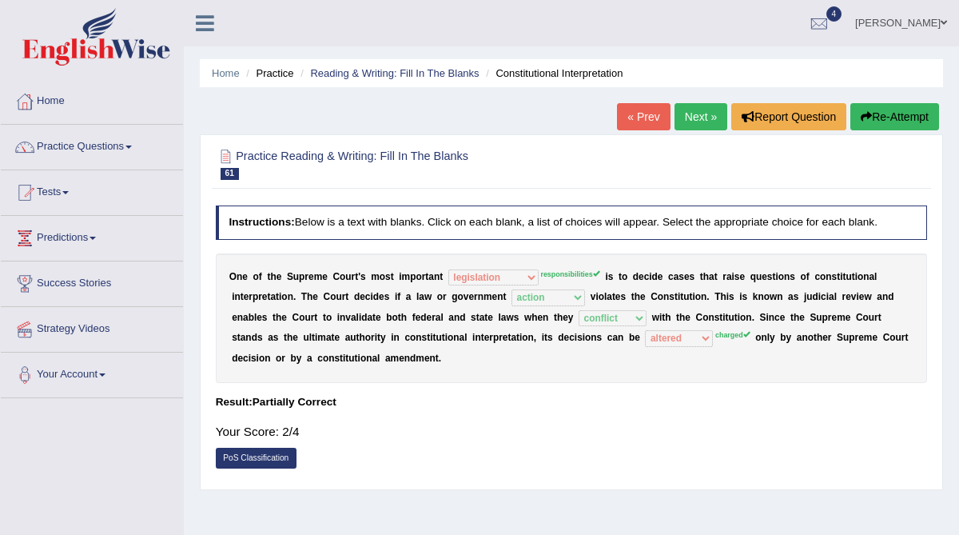
click at [696, 110] on link "Next »" at bounding box center [701, 116] width 53 height 27
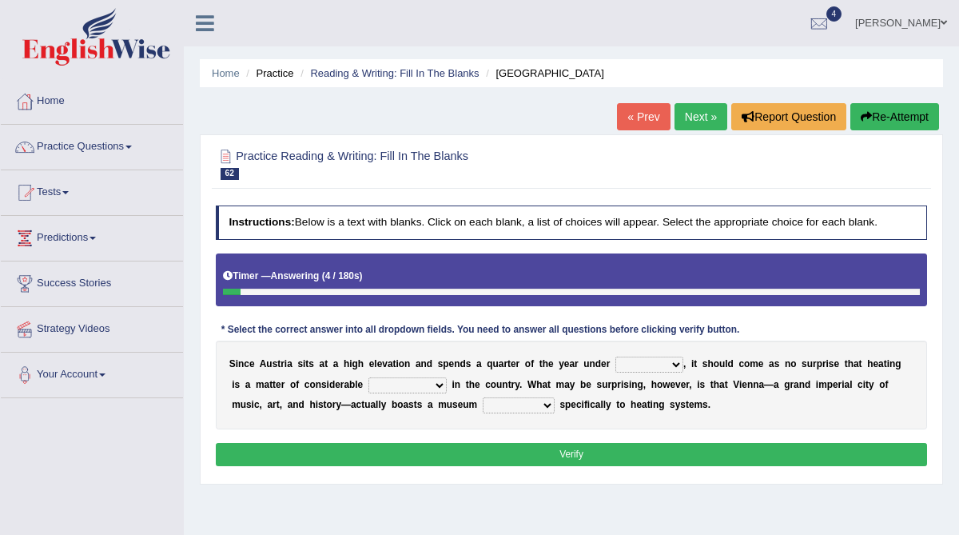
click at [675, 365] on select "rain wind typhoon snow" at bounding box center [650, 365] width 68 height 16
select select "snow"
click at [616, 357] on select "rain wind typhoon snow" at bounding box center [650, 365] width 68 height 16
click at [424, 385] on select "leakage importance memory convenience" at bounding box center [408, 385] width 78 height 16
select select "convenience"
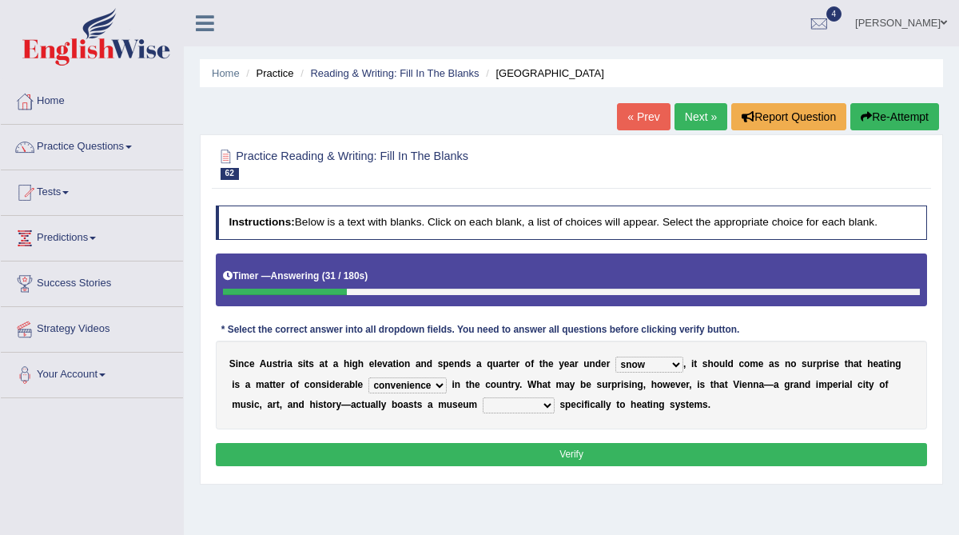
click at [369, 377] on select "leakage importance memory convenience" at bounding box center [408, 385] width 78 height 16
click at [489, 405] on select "repellent dictated dedicated determined" at bounding box center [519, 405] width 72 height 16
select select "dedicated"
click at [483, 397] on select "repellent dictated dedicated determined" at bounding box center [519, 405] width 72 height 16
click at [419, 385] on select "leakage importance memory convenience" at bounding box center [408, 385] width 78 height 16
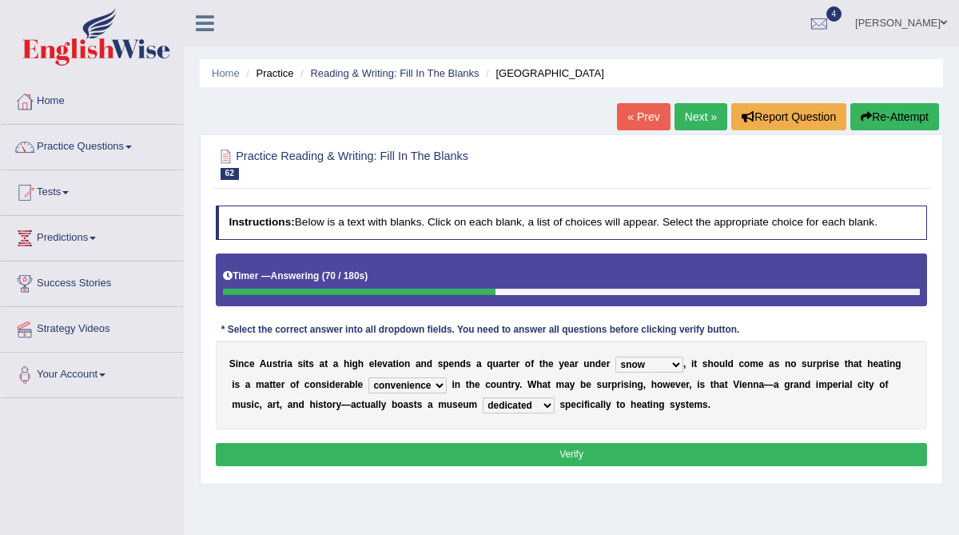
click at [369, 377] on select "leakage importance memory convenience" at bounding box center [408, 385] width 78 height 16
click at [419, 381] on select "leakage importance memory convenience" at bounding box center [408, 385] width 78 height 16
select select "convenience"
click at [369, 377] on select "leakage importance memory convenience" at bounding box center [408, 385] width 78 height 16
click at [438, 450] on button "Verify" at bounding box center [572, 454] width 712 height 23
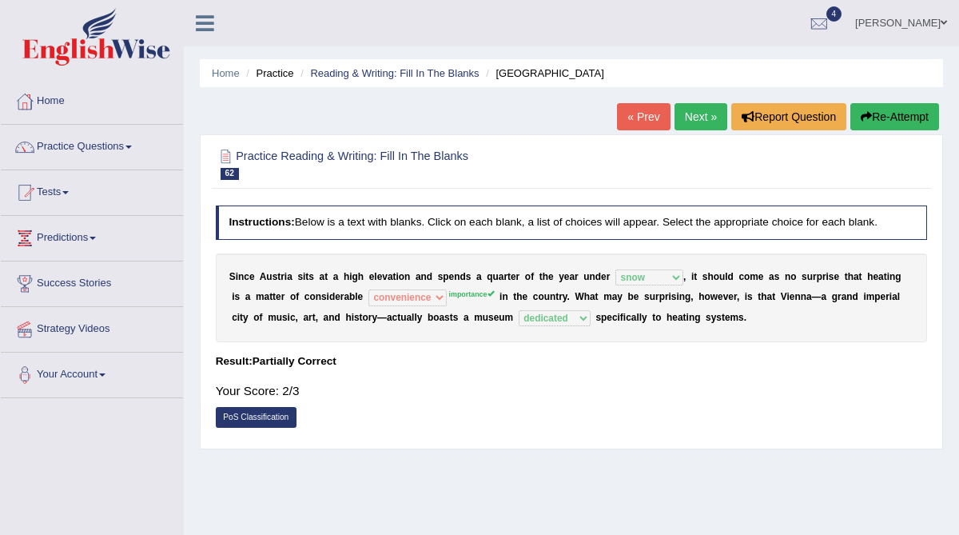
click at [695, 116] on link "Next »" at bounding box center [701, 116] width 53 height 27
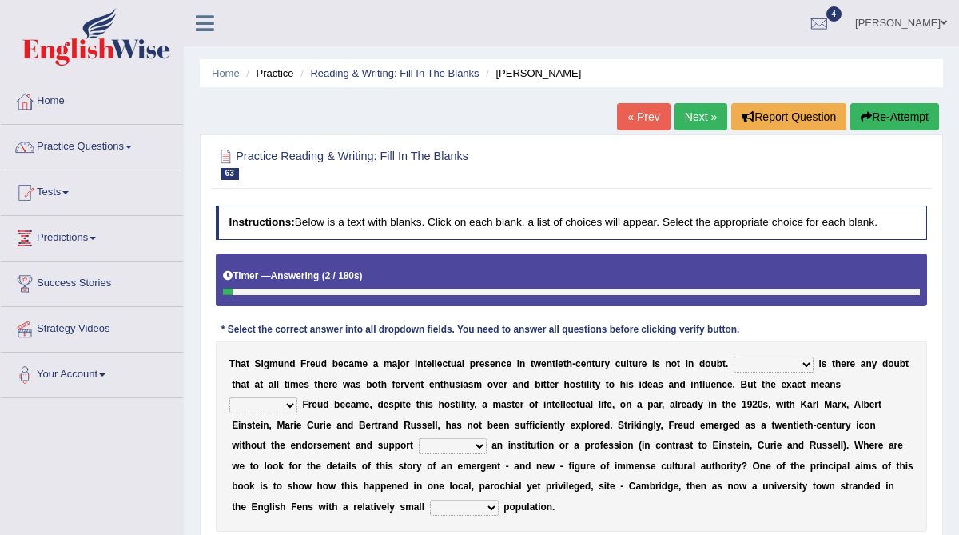
click at [803, 362] on select "Nor Nevertheless Otherwise Yet" at bounding box center [774, 365] width 80 height 16
click at [734, 357] on select "Nor Nevertheless Otherwise Yet" at bounding box center [774, 365] width 80 height 16
click at [806, 362] on select "Nor Nevertheless Otherwise Yet" at bounding box center [774, 365] width 80 height 16
select select "Nor"
click at [734, 357] on select "Nor Nevertheless Otherwise Yet" at bounding box center [774, 365] width 80 height 16
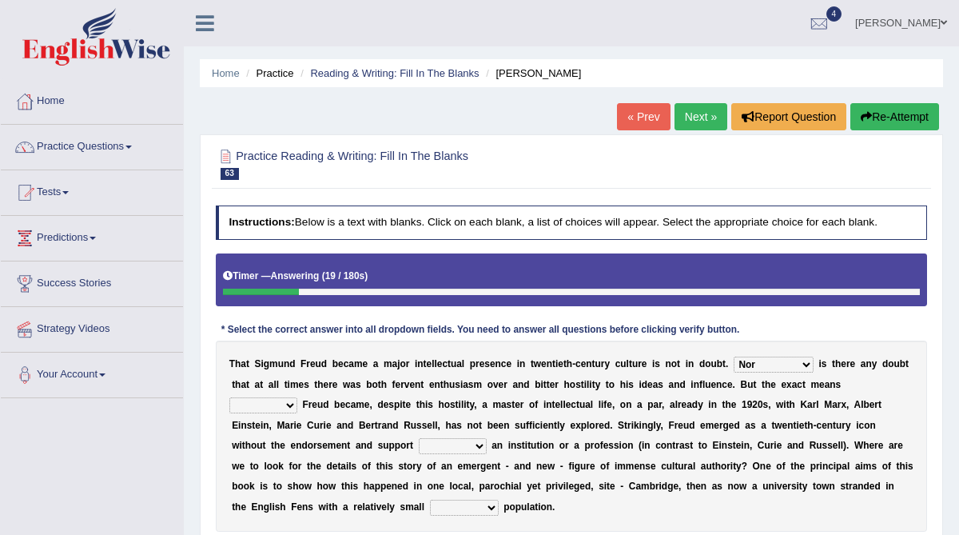
click at [297, 397] on select "by which by whom to which to whom" at bounding box center [263, 405] width 68 height 16
select select "by which"
click at [297, 397] on select "by which by whom to which to whom" at bounding box center [263, 405] width 68 height 16
click at [419, 444] on select "with of on in" at bounding box center [453, 446] width 68 height 16
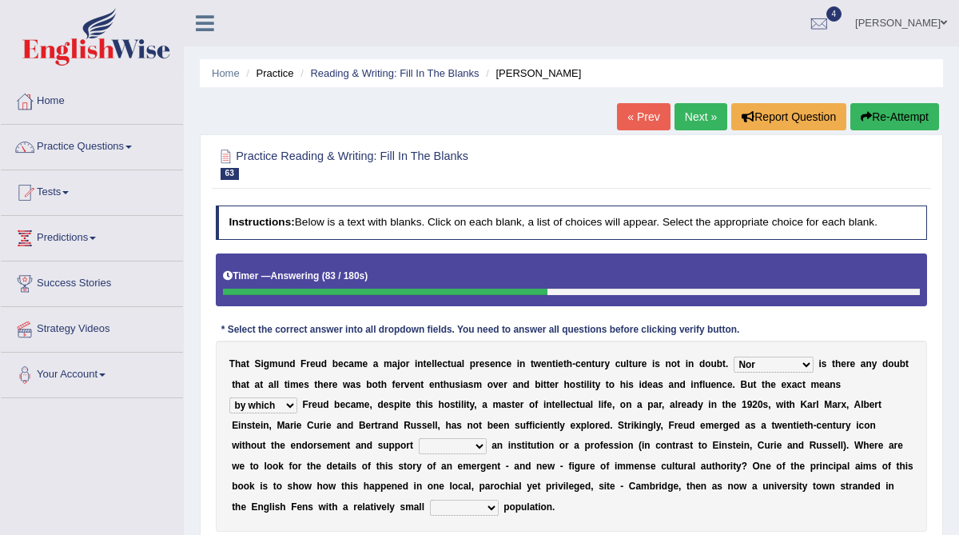
select select "with"
click at [419, 438] on select "with of on in" at bounding box center [453, 446] width 68 height 16
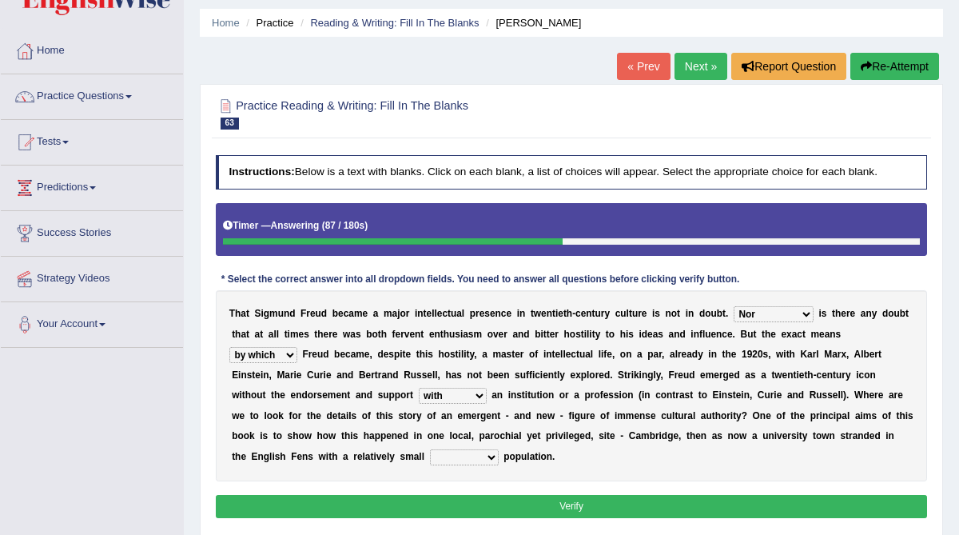
scroll to position [52, 0]
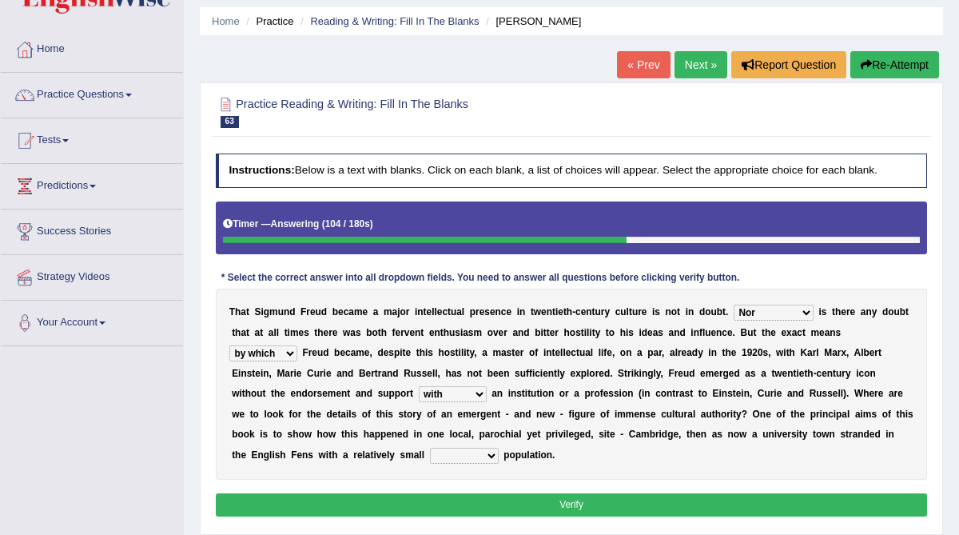
click at [430, 456] on select "fluctuation fluctuated fluctuate fluctuating" at bounding box center [464, 456] width 69 height 16
select select "fluctuated"
click at [430, 448] on select "fluctuation fluctuated fluctuate fluctuating" at bounding box center [464, 456] width 69 height 16
click at [419, 393] on select "with of on in" at bounding box center [453, 394] width 68 height 16
click at [532, 505] on button "Verify" at bounding box center [572, 504] width 712 height 23
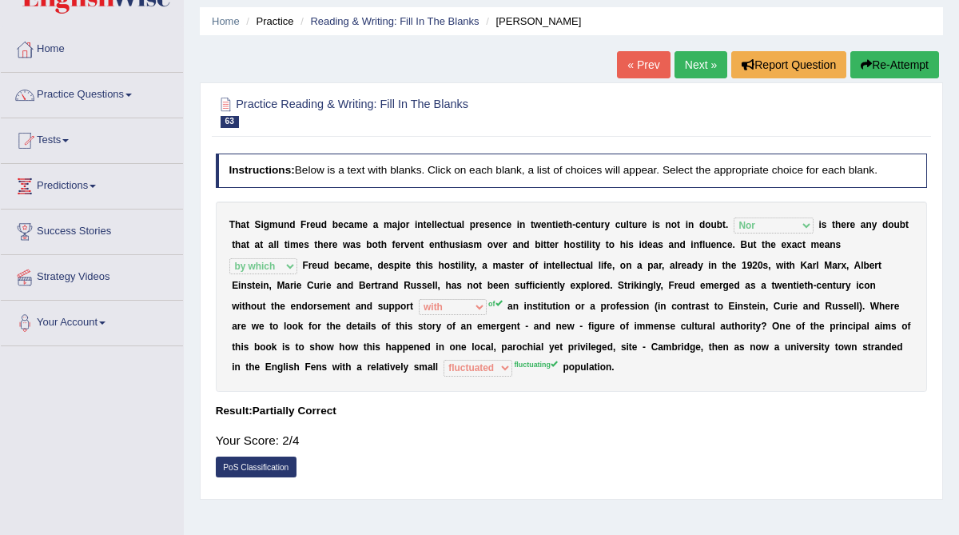
click at [701, 66] on link "Next »" at bounding box center [701, 64] width 53 height 27
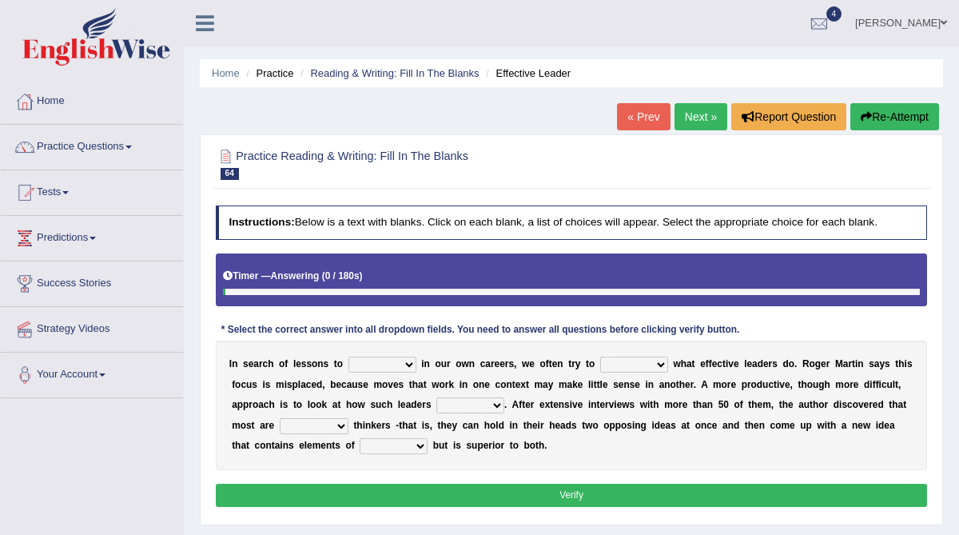
click at [406, 365] on select "request appeal apply solicit" at bounding box center [383, 365] width 68 height 16
select select "apply"
click at [349, 357] on select "request appeal apply solicit" at bounding box center [383, 365] width 68 height 16
click at [645, 365] on select "purge conspire ferret emulate" at bounding box center [634, 365] width 68 height 16
select select "conspire"
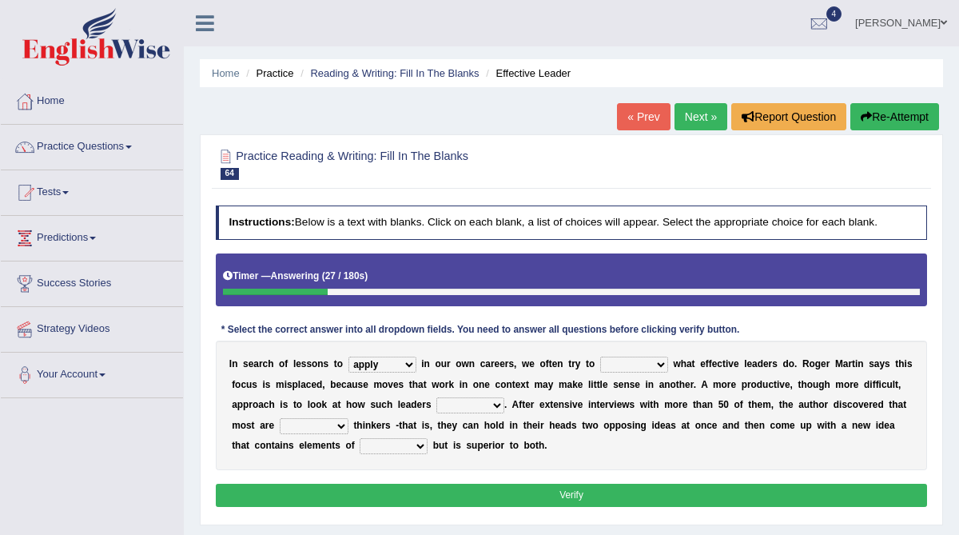
click at [600, 357] on select "purge conspire ferret emulate" at bounding box center [634, 365] width 68 height 16
click at [496, 401] on select "opinion think view feel" at bounding box center [470, 405] width 68 height 16
select select "think"
click at [436, 397] on select "opinion think view feel" at bounding box center [470, 405] width 68 height 16
click at [343, 424] on select "integrative leagued affiliated combined" at bounding box center [314, 426] width 69 height 16
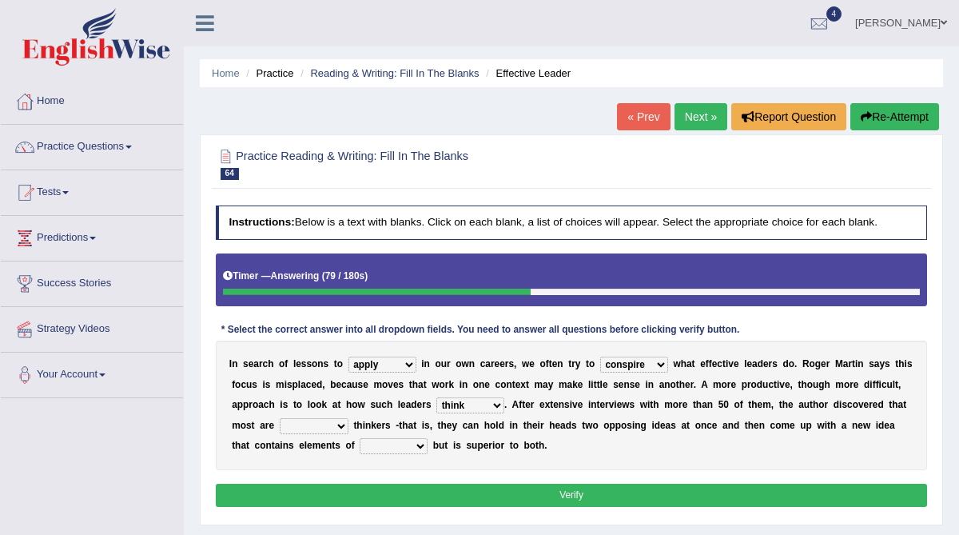
select select "combined"
click at [280, 418] on select "integrative leagued affiliated combined" at bounding box center [314, 426] width 69 height 16
click at [411, 448] on select "which all each every" at bounding box center [394, 446] width 68 height 16
click at [360, 438] on select "which all each every" at bounding box center [394, 446] width 68 height 16
click at [416, 446] on select "which all each every" at bounding box center [394, 446] width 68 height 16
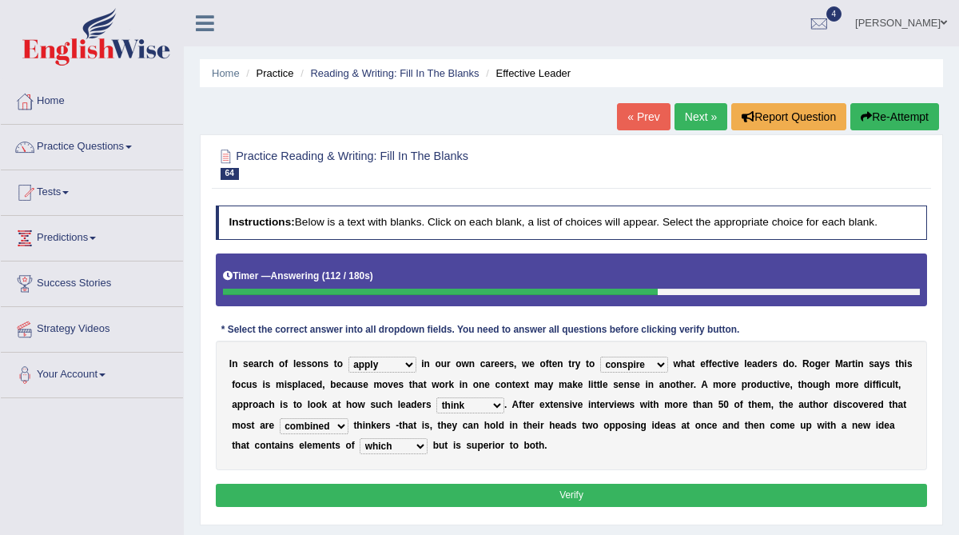
select select "all"
click at [360, 438] on select "which all each every" at bounding box center [394, 446] width 68 height 16
click at [649, 366] on select "purge conspire ferret emulate" at bounding box center [634, 365] width 68 height 16
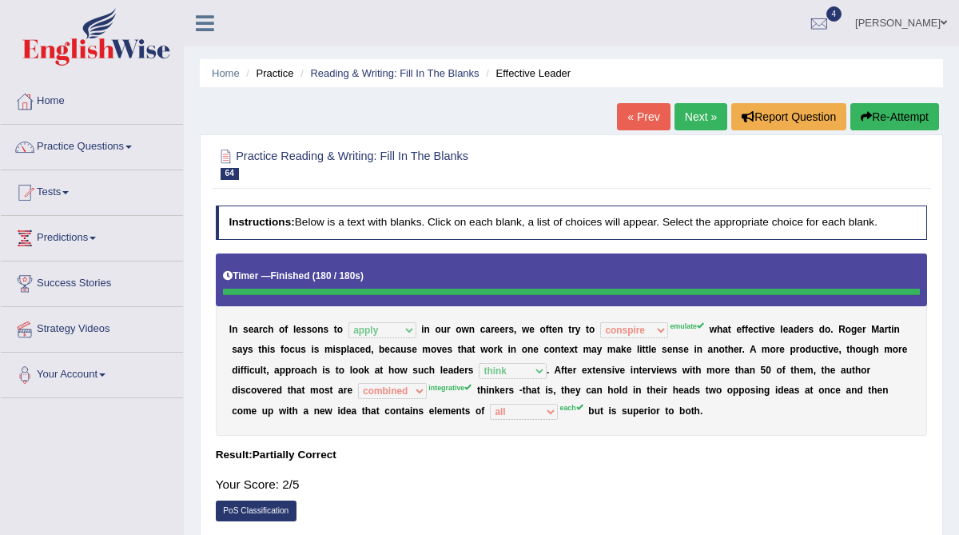
click at [696, 112] on link "Next »" at bounding box center [701, 116] width 53 height 27
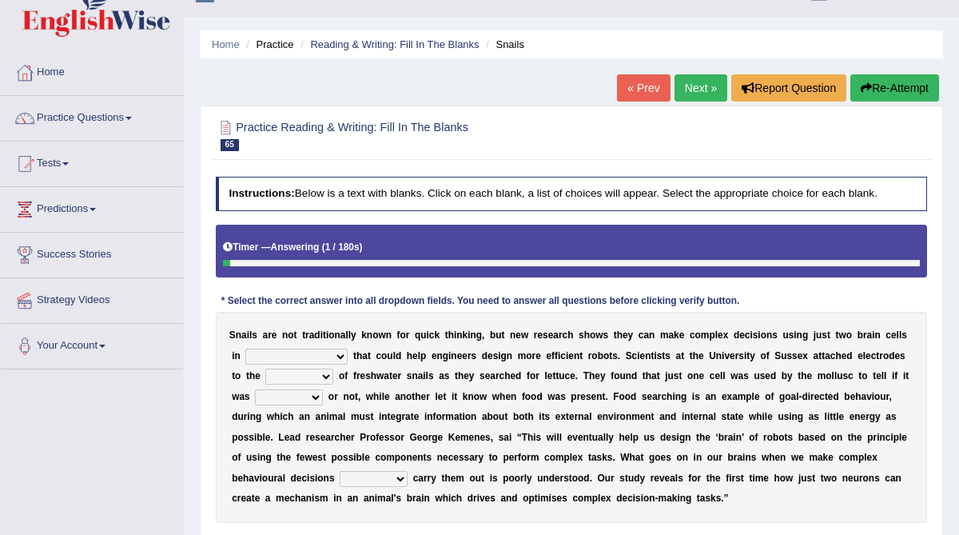
scroll to position [46, 0]
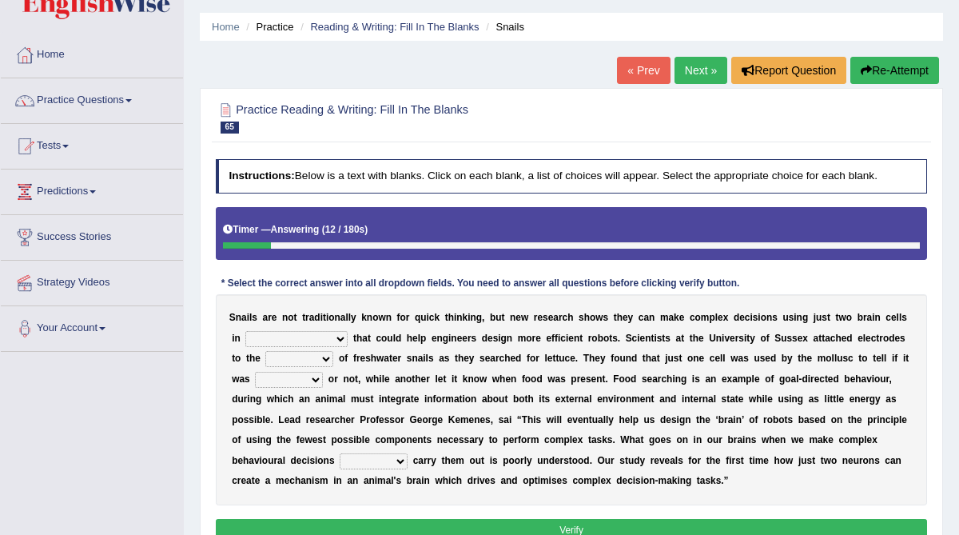
click at [337, 336] on select "decisions findings results recommendations" at bounding box center [296, 339] width 102 height 16
click at [245, 331] on select "decisions findings results recommendations" at bounding box center [296, 339] width 102 height 16
click at [333, 340] on select "decisions findings results recommendations" at bounding box center [296, 339] width 102 height 16
select select "results"
click at [245, 331] on select "decisions findings results recommendations" at bounding box center [296, 339] width 102 height 16
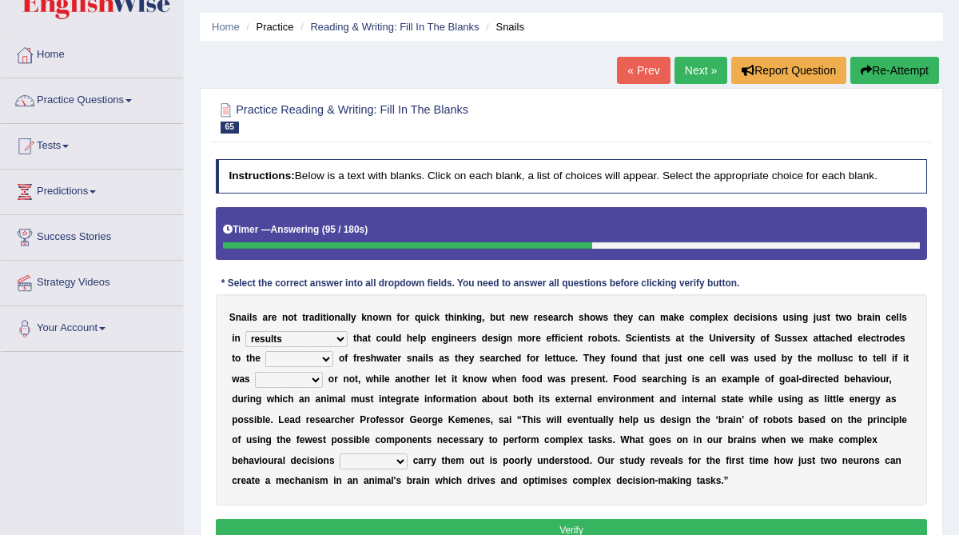
click at [341, 336] on select "decisions findings results recommendations" at bounding box center [296, 339] width 102 height 16
click at [331, 356] on select "heads brains skulls top" at bounding box center [299, 359] width 68 height 16
select select "heads"
click at [265, 351] on select "heads brains skulls top" at bounding box center [299, 359] width 68 height 16
click at [316, 378] on select "empty hungry full satisfied" at bounding box center [289, 380] width 68 height 16
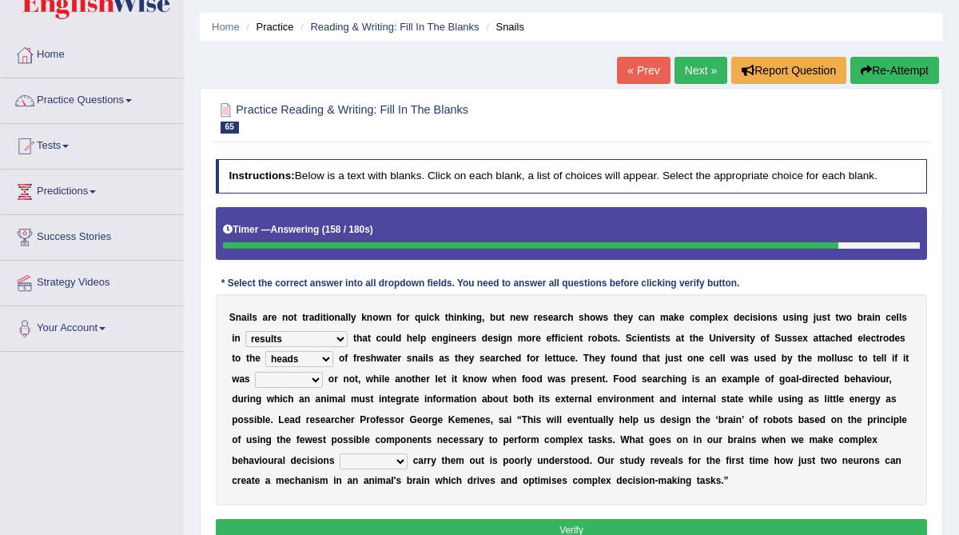
click at [255, 372] on select "empty hungry full satisfied" at bounding box center [289, 380] width 68 height 16
click at [319, 379] on select "empty hungry full satisfied" at bounding box center [289, 380] width 68 height 16
select select "hungry"
click at [255, 372] on select "empty hungry full satisfied" at bounding box center [289, 380] width 68 height 16
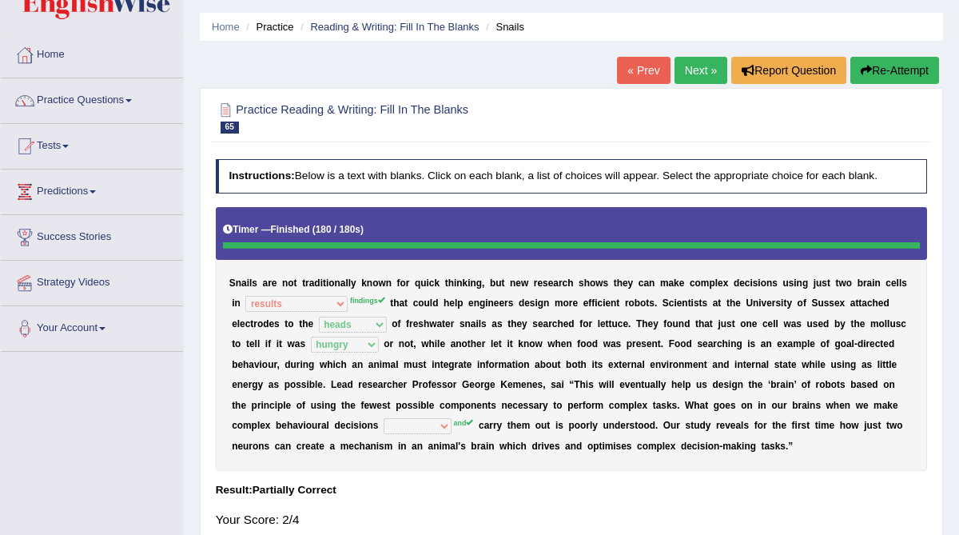
click at [691, 74] on link "Next »" at bounding box center [701, 70] width 53 height 27
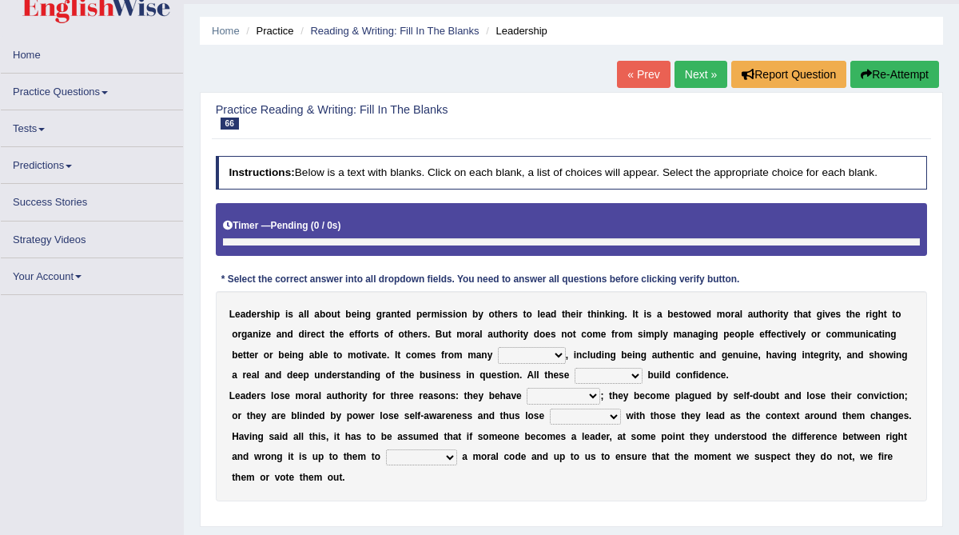
scroll to position [49, 0]
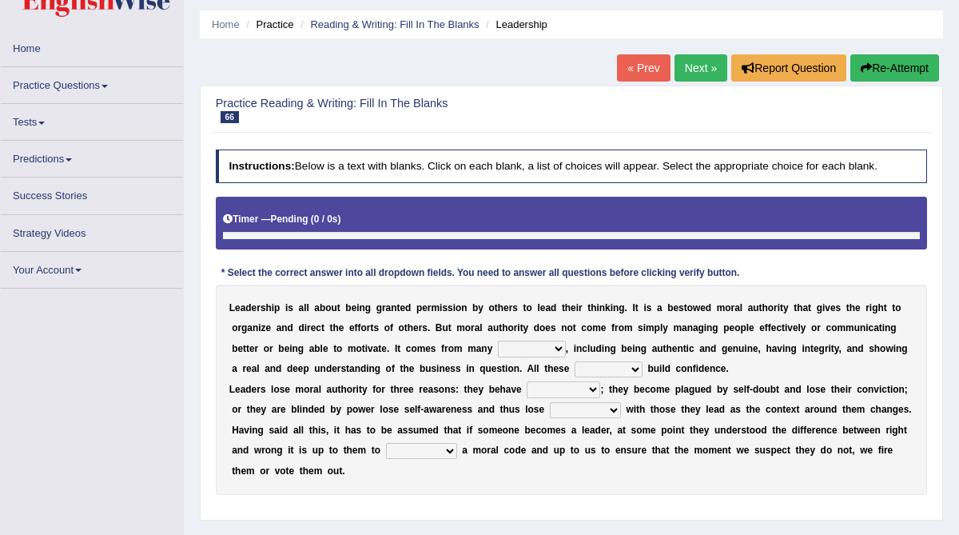
click at [528, 351] on select "sources items stamps supports" at bounding box center [532, 349] width 68 height 16
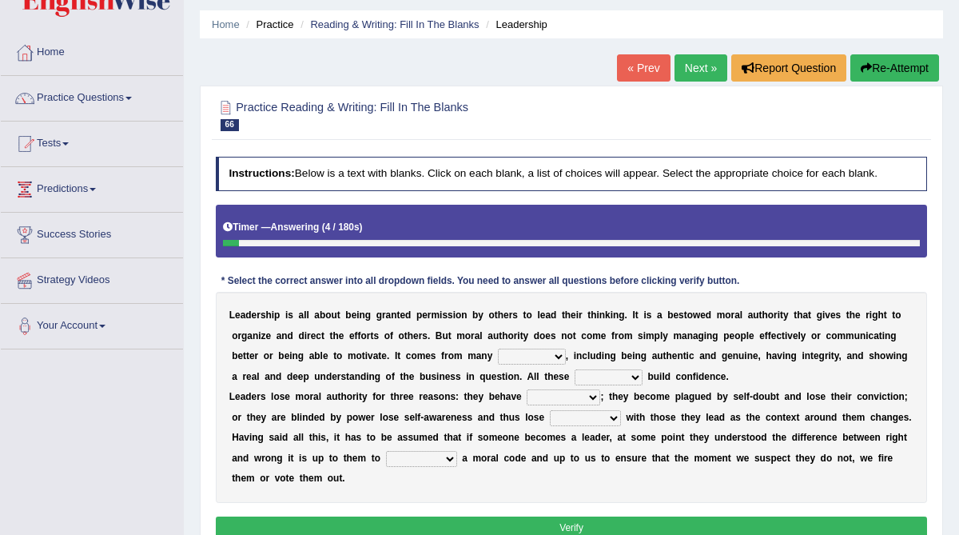
click at [553, 357] on select "sources items stamps supports" at bounding box center [532, 357] width 68 height 16
select select "sources"
click at [499, 349] on select "sources items stamps supports" at bounding box center [532, 357] width 68 height 16
click at [552, 357] on select "sources items stamps supports" at bounding box center [532, 357] width 68 height 16
click at [499, 349] on select "sources items stamps supports" at bounding box center [532, 357] width 68 height 16
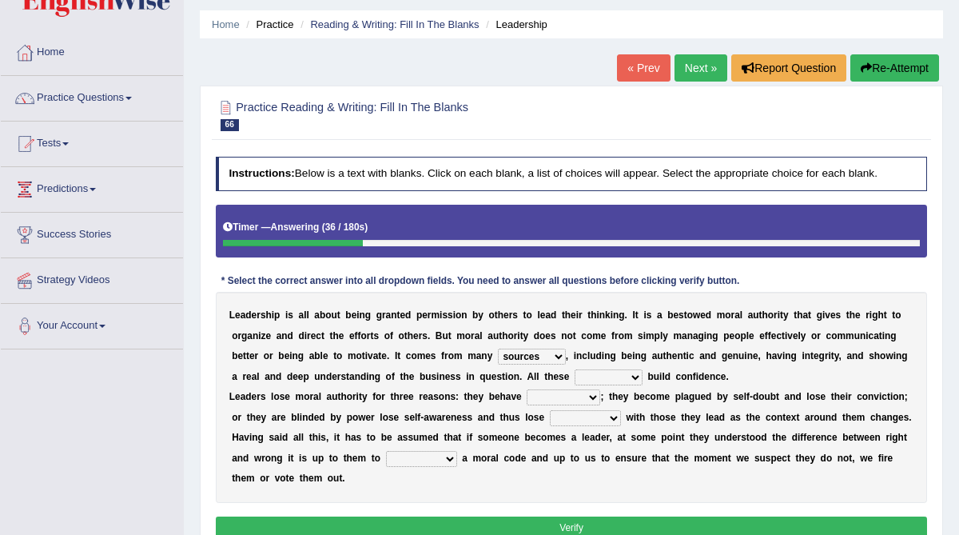
click at [610, 378] on select "faith answers factors parts" at bounding box center [609, 377] width 68 height 16
select select "factors"
click at [575, 369] on select "faith answers factors parts" at bounding box center [609, 377] width 68 height 16
click at [574, 397] on select "usually unethically falsely unexpected" at bounding box center [564, 397] width 74 height 16
select select "unethically"
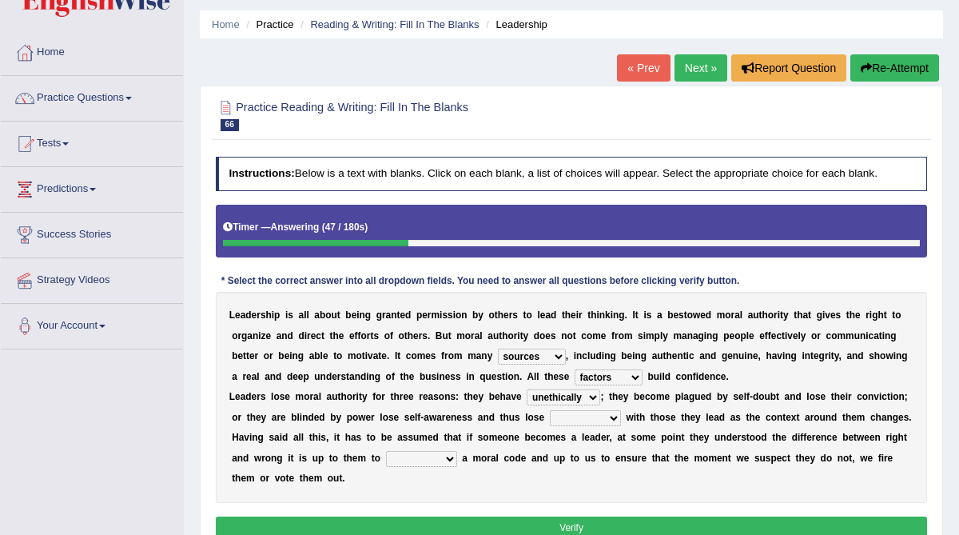
click at [527, 389] on select "usually unethically falsely unexpected" at bounding box center [564, 397] width 74 height 16
click at [586, 415] on select "connect connected disconnect connection" at bounding box center [585, 418] width 71 height 16
select select "connection"
click at [550, 410] on select "connect connected disconnect connection" at bounding box center [585, 418] width 71 height 16
click at [445, 455] on select "abide in abide by abide to connection" at bounding box center [421, 459] width 71 height 16
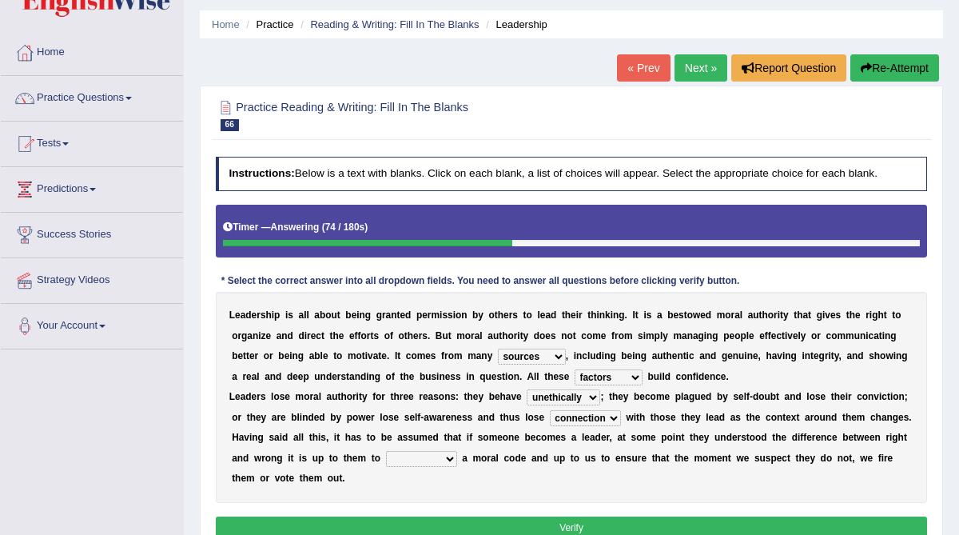
select select "abide by"
click at [386, 451] on select "abide in abide by abide to connection" at bounding box center [421, 459] width 71 height 16
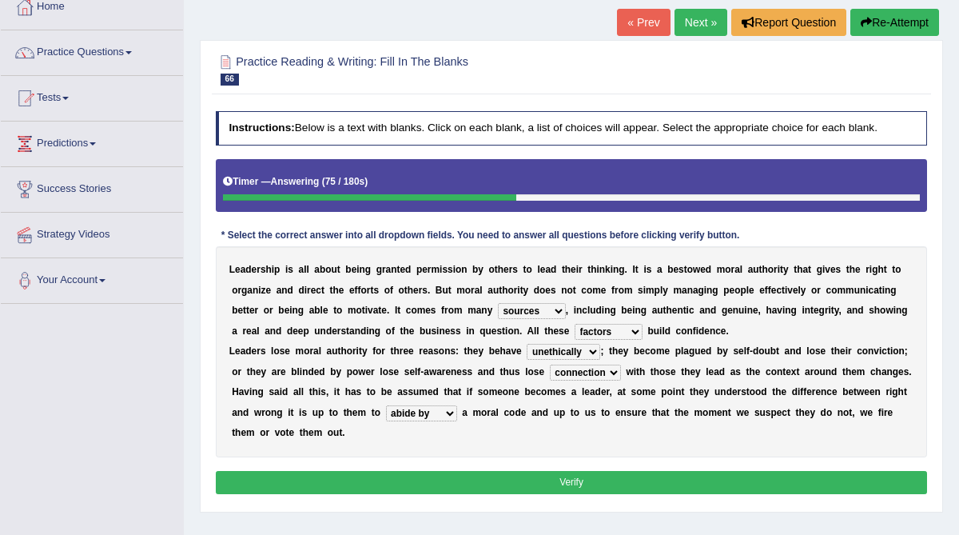
scroll to position [97, 0]
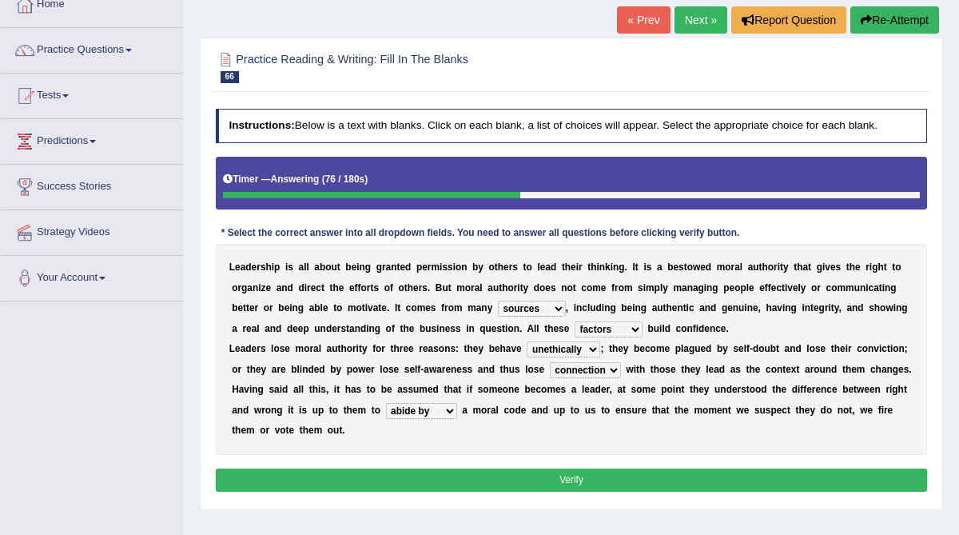
click at [455, 484] on button "Verify" at bounding box center [572, 479] width 712 height 23
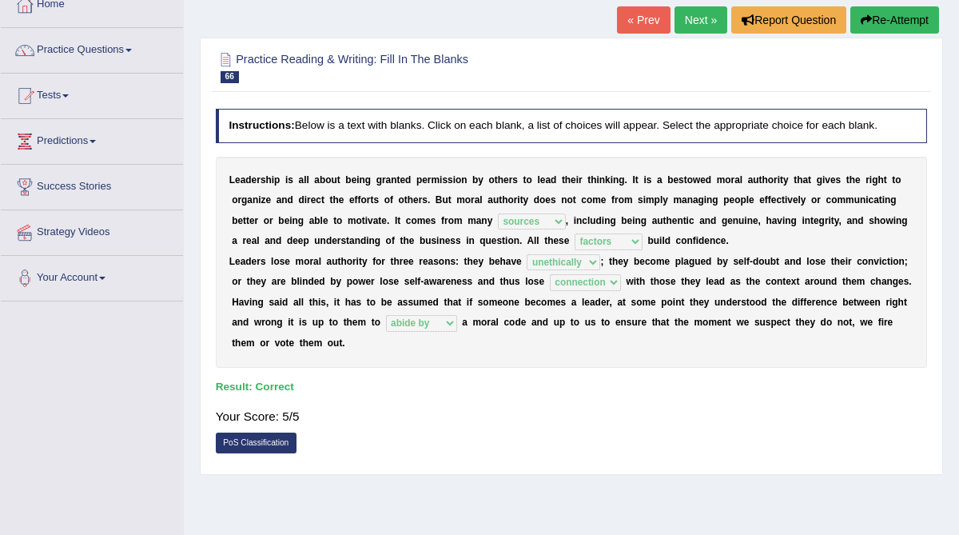
click at [689, 24] on link "Next »" at bounding box center [701, 19] width 53 height 27
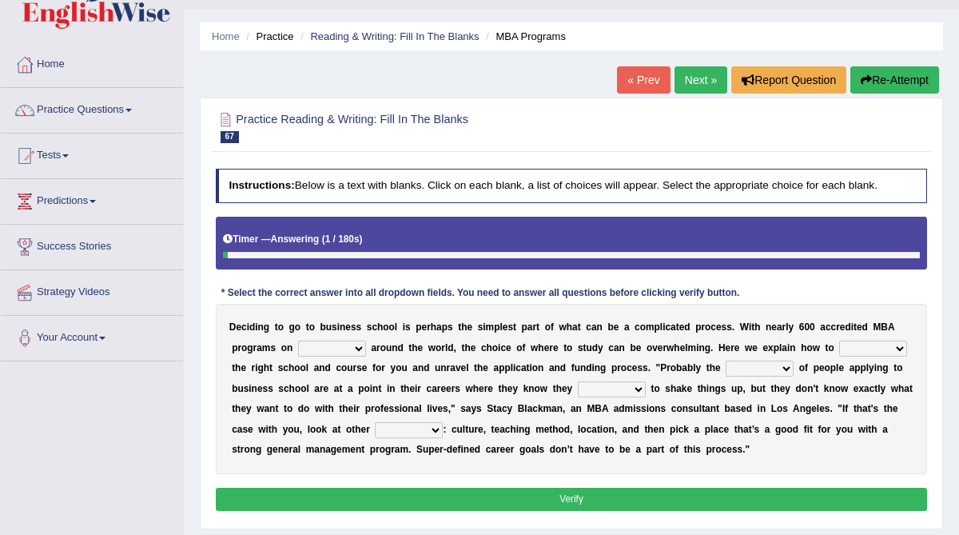
scroll to position [45, 0]
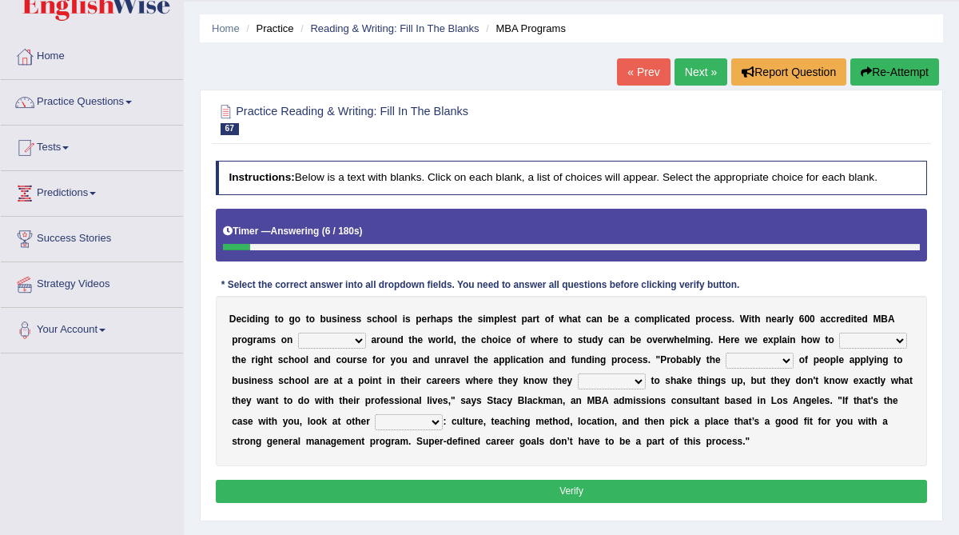
click at [346, 343] on select "offer provide give take" at bounding box center [332, 341] width 68 height 16
select select "offer"
click at [298, 333] on select "offer provide give take" at bounding box center [332, 341] width 68 height 16
click at [869, 337] on select "recognize select choose identify" at bounding box center [873, 341] width 68 height 16
select select "choose"
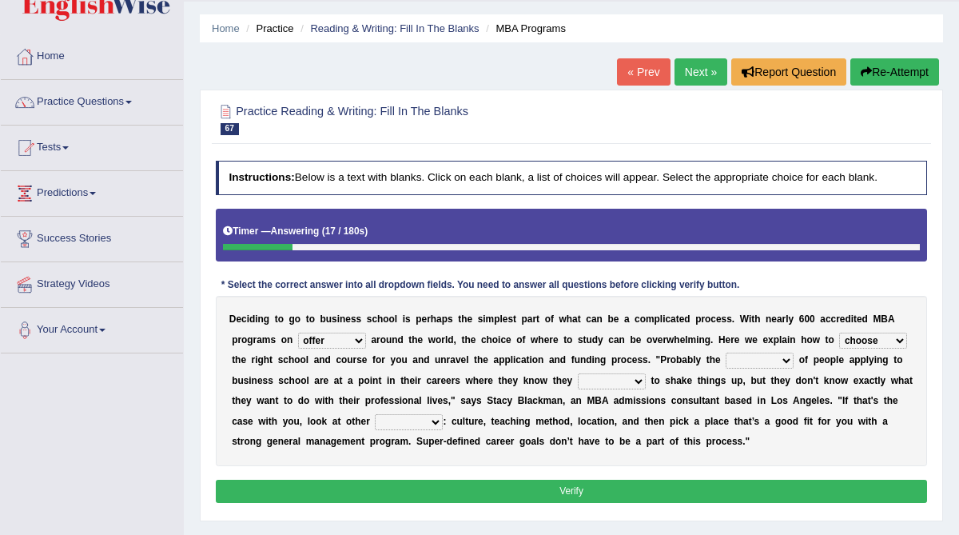
click at [840, 333] on select "recognize select choose identify" at bounding box center [873, 341] width 68 height 16
click at [766, 359] on select "few many majority minority" at bounding box center [760, 361] width 68 height 16
select select "majority"
click at [726, 353] on select "few many majority minority" at bounding box center [760, 361] width 68 height 16
click at [635, 379] on select "expect plan want choose" at bounding box center [612, 381] width 68 height 16
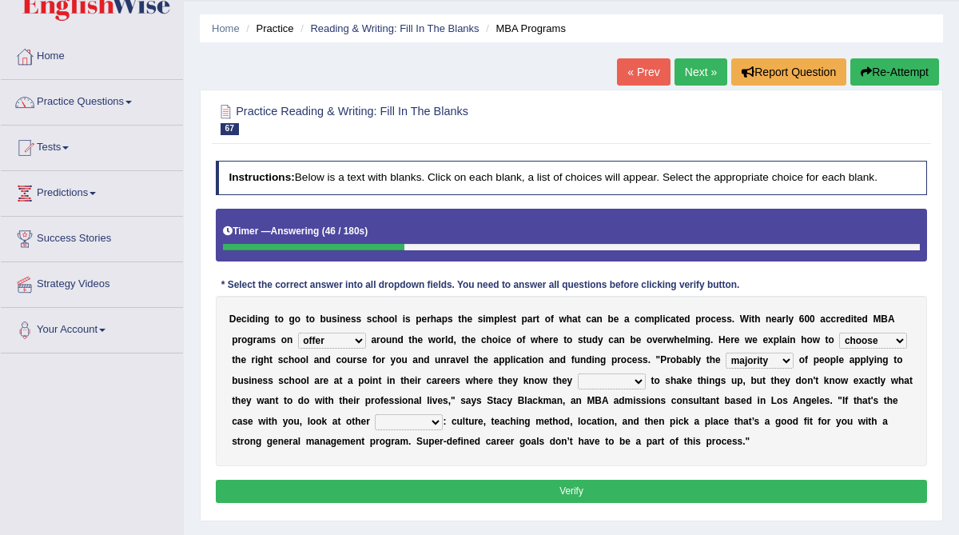
click at [578, 373] on select "expect plan want choose" at bounding box center [612, 381] width 68 height 16
click at [629, 380] on select "expect plan want choose" at bounding box center [612, 381] width 68 height 16
select select "want"
click at [578, 373] on select "expect plan want choose" at bounding box center [612, 381] width 68 height 16
click at [414, 419] on select "standards factors rules criteria" at bounding box center [409, 422] width 68 height 16
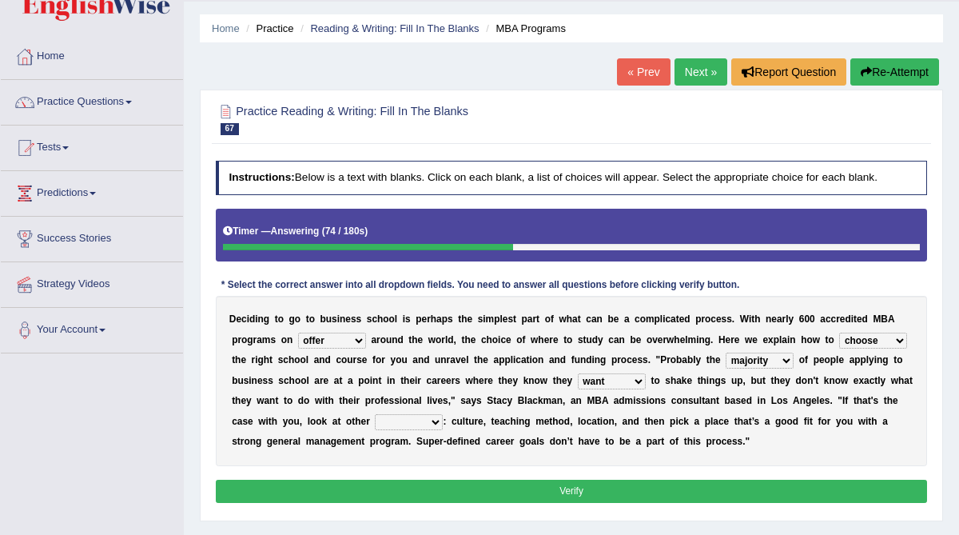
select select "standards"
click at [375, 414] on select "standards factors rules criteria" at bounding box center [409, 422] width 68 height 16
click at [543, 489] on button "Verify" at bounding box center [572, 491] width 712 height 23
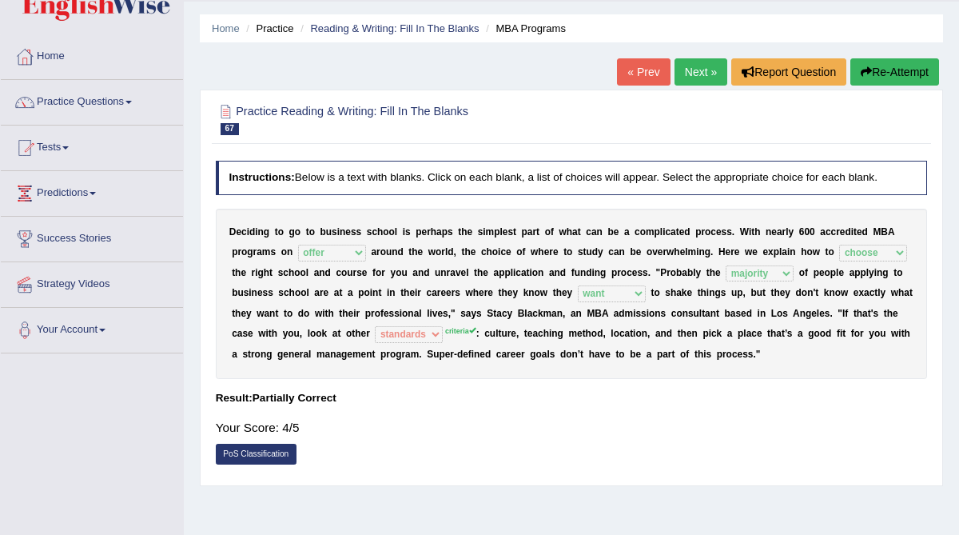
click at [685, 73] on link "Next »" at bounding box center [701, 71] width 53 height 27
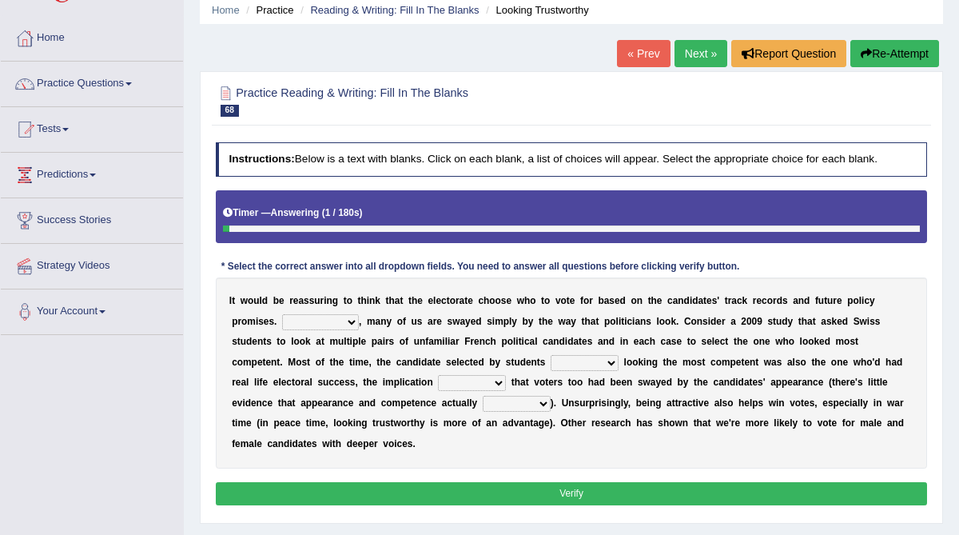
scroll to position [65, 0]
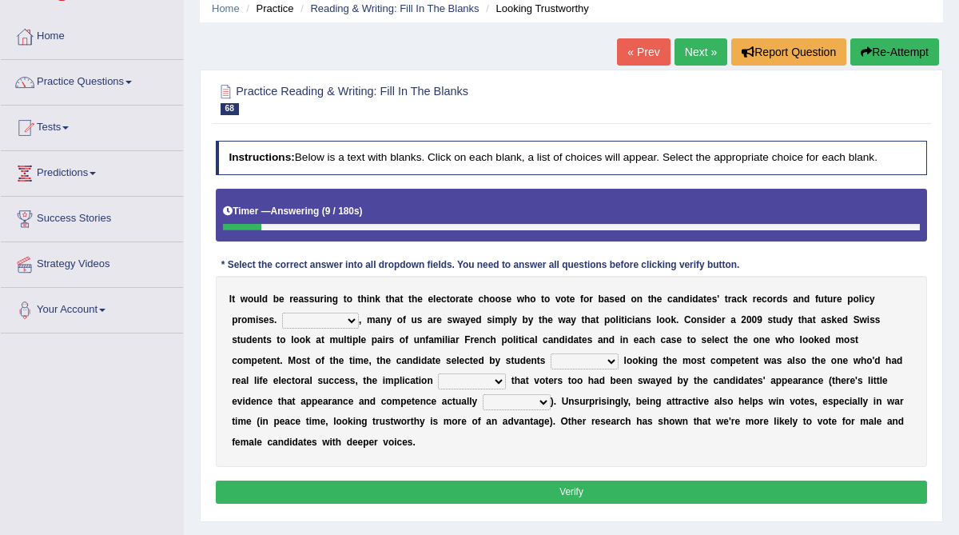
click at [349, 318] on select "For example In truth In addition In return" at bounding box center [320, 321] width 77 height 16
select select "For example"
click at [282, 313] on select "For example In truth In addition In return" at bounding box center [320, 321] width 77 height 16
click at [586, 361] on select "through at by as" at bounding box center [585, 361] width 68 height 16
click at [552, 353] on select "through at by as" at bounding box center [585, 361] width 68 height 16
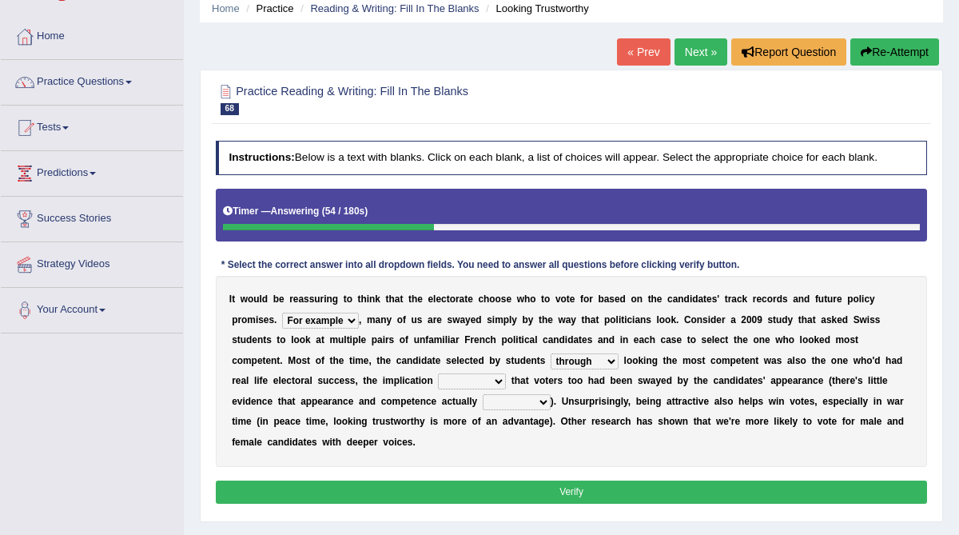
click at [607, 359] on select "through at by as" at bounding box center [585, 361] width 68 height 16
select select "at"
click at [552, 353] on select "through at by as" at bounding box center [585, 361] width 68 height 16
click at [498, 379] on select "being is was having" at bounding box center [472, 381] width 68 height 16
select select "having"
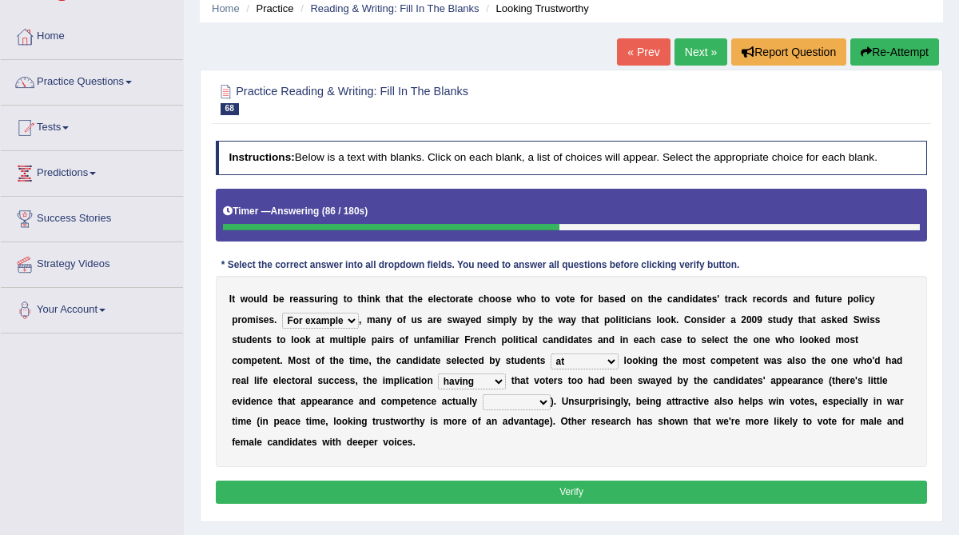
click at [438, 373] on select "being is was having" at bounding box center [472, 381] width 68 height 16
click at [528, 405] on select "correlate overlap cooperate diverge" at bounding box center [517, 402] width 68 height 16
select select "correlate"
click at [484, 394] on select "correlate overlap cooperate diverge" at bounding box center [517, 402] width 68 height 16
click at [593, 360] on select "through at by as" at bounding box center [585, 361] width 68 height 16
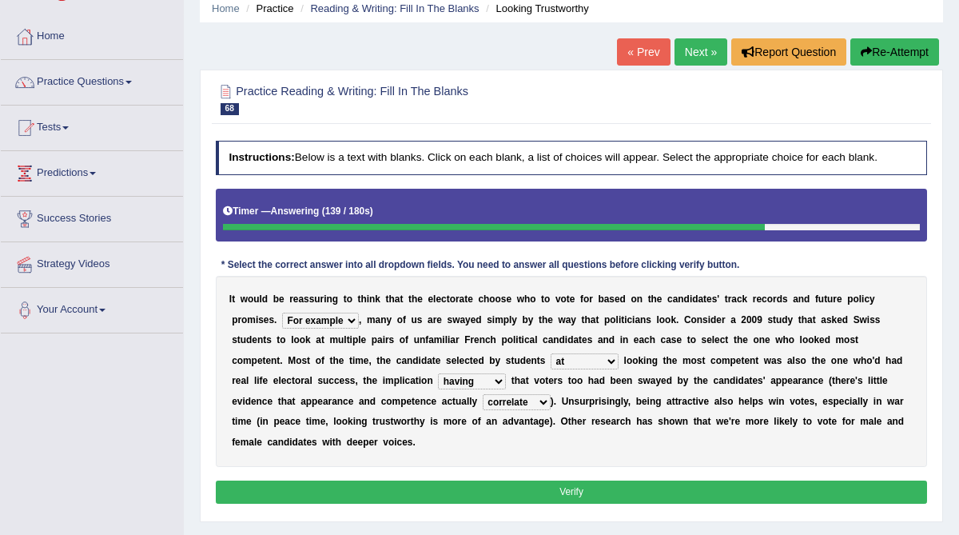
select select "by"
click at [552, 353] on select "through at by as" at bounding box center [585, 361] width 68 height 16
click at [570, 487] on button "Verify" at bounding box center [572, 491] width 712 height 23
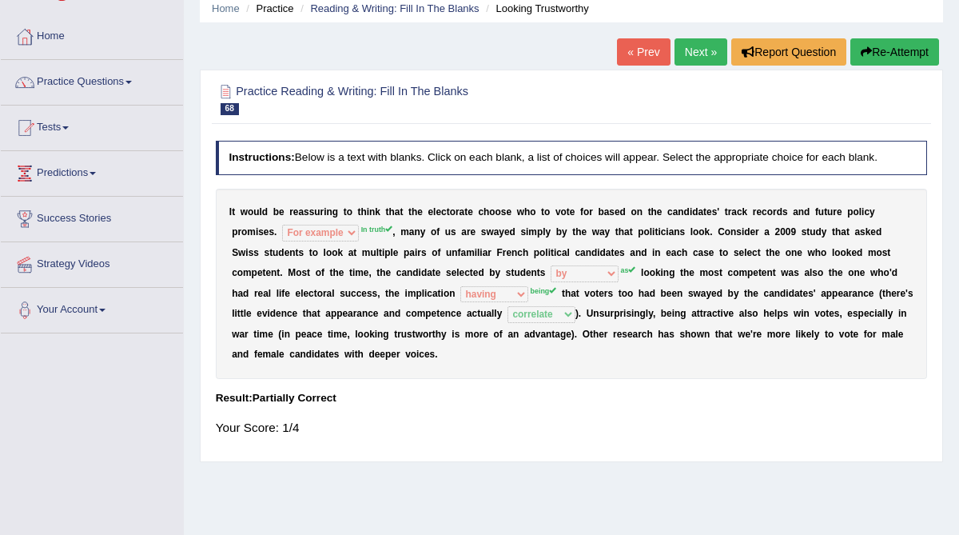
click at [690, 45] on link "Next »" at bounding box center [701, 51] width 53 height 27
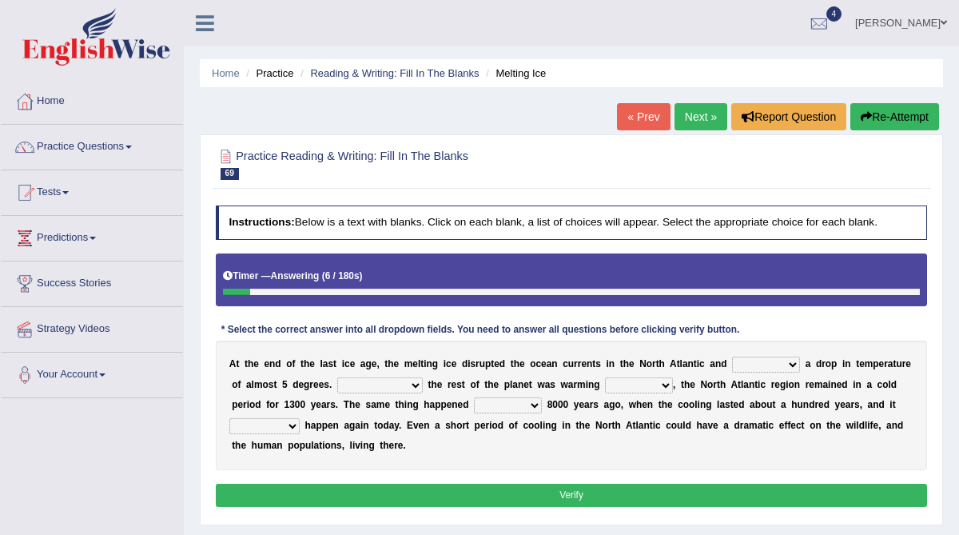
click at [790, 364] on select "featured denied reflected caused" at bounding box center [766, 365] width 68 height 16
select select "caused"
click at [732, 357] on select "featured denied reflected caused" at bounding box center [766, 365] width 68 height 16
click at [412, 379] on select "Contrasting to Even though As if Now that" at bounding box center [380, 385] width 86 height 16
select select "Even though"
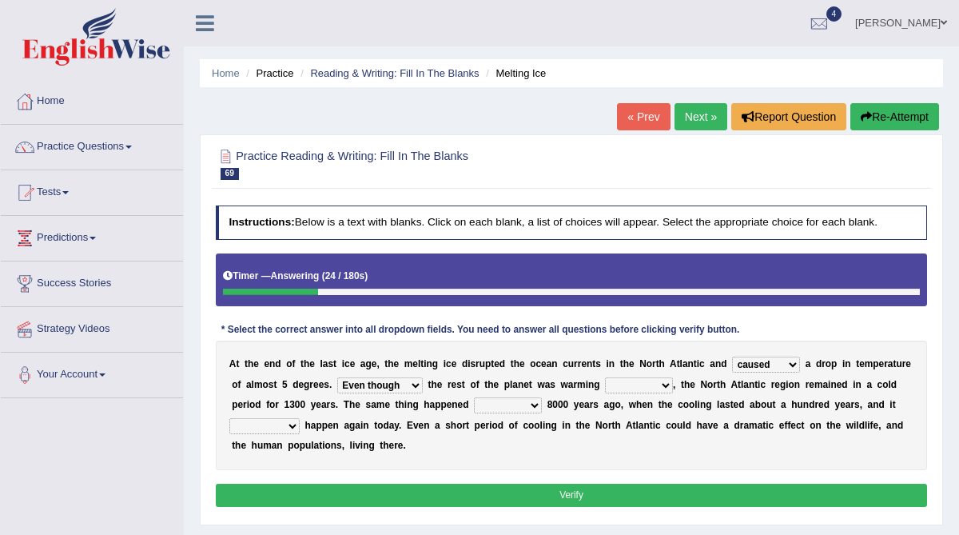
click at [337, 377] on select "Contrasting to Even though As if Now that" at bounding box center [380, 385] width 86 height 16
click at [659, 386] on select "in off up back" at bounding box center [639, 385] width 68 height 16
select select "up"
click at [605, 377] on select "in off up back" at bounding box center [639, 385] width 68 height 16
click at [514, 403] on select "on before after around" at bounding box center [508, 405] width 68 height 16
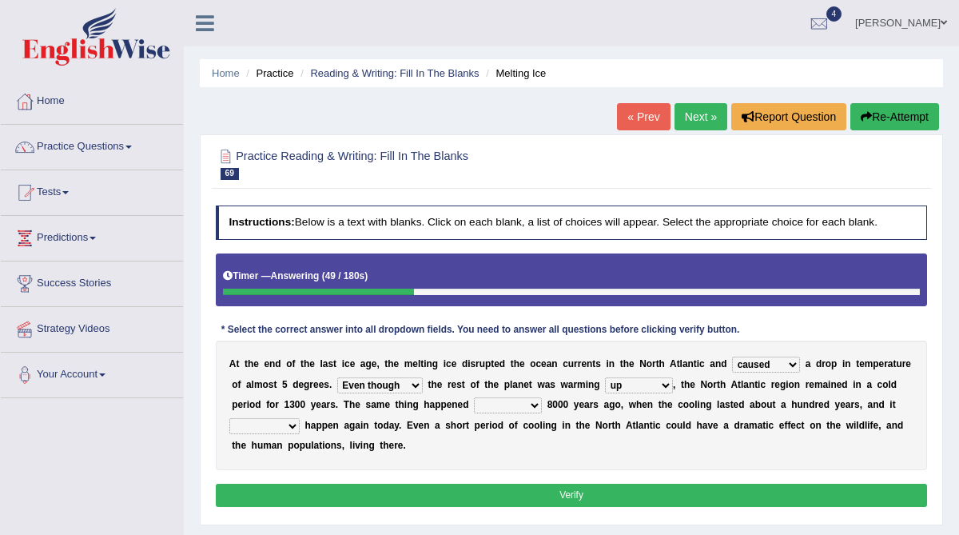
select select "around"
click at [474, 397] on select "on before after around" at bounding box center [508, 405] width 68 height 16
click at [290, 424] on select "could can should could have" at bounding box center [264, 426] width 70 height 16
select select "could"
click at [229, 418] on select "could can should could have" at bounding box center [264, 426] width 70 height 16
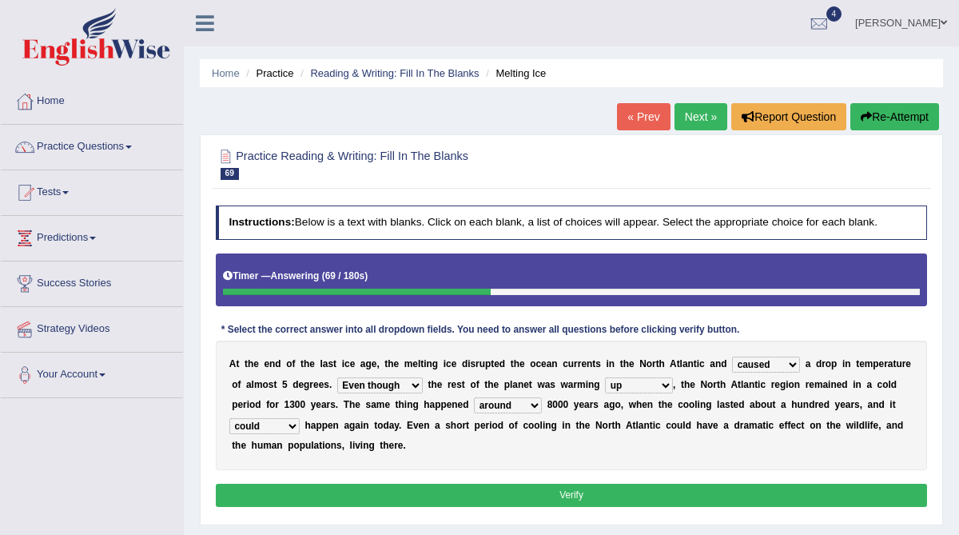
click at [401, 490] on button "Verify" at bounding box center [572, 495] width 712 height 23
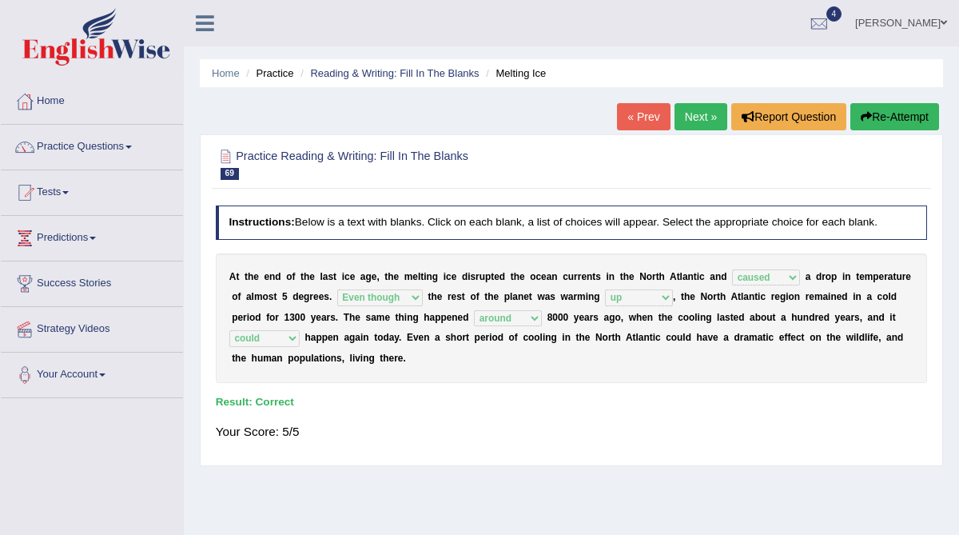
click at [695, 110] on link "Next »" at bounding box center [701, 116] width 53 height 27
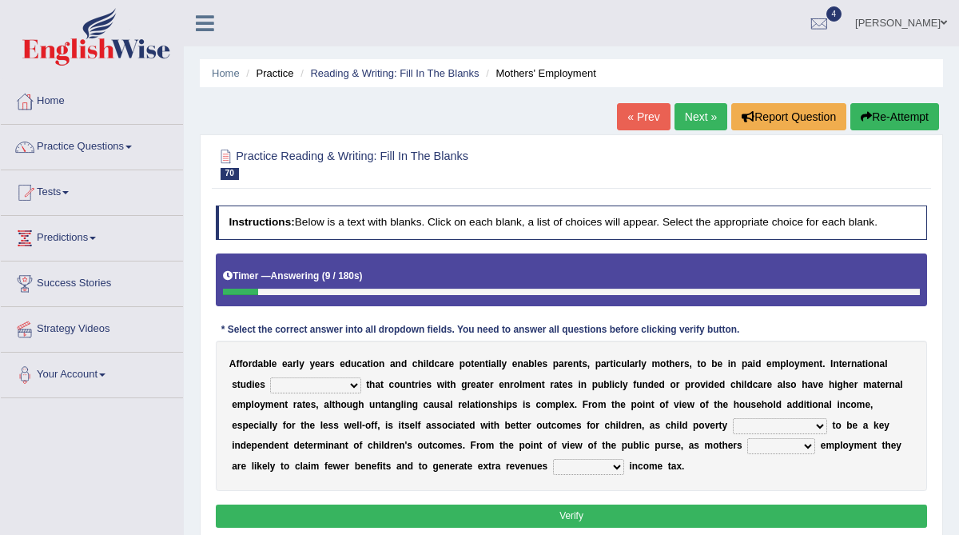
click at [349, 386] on select "are finding found have yet to find have found" at bounding box center [315, 385] width 90 height 16
select select "have found"
click at [270, 377] on select "are finding found have yet to find have found" at bounding box center [315, 385] width 90 height 16
click at [811, 420] on select "is shown has been shown was showing showed" at bounding box center [780, 426] width 94 height 16
select select "is shown"
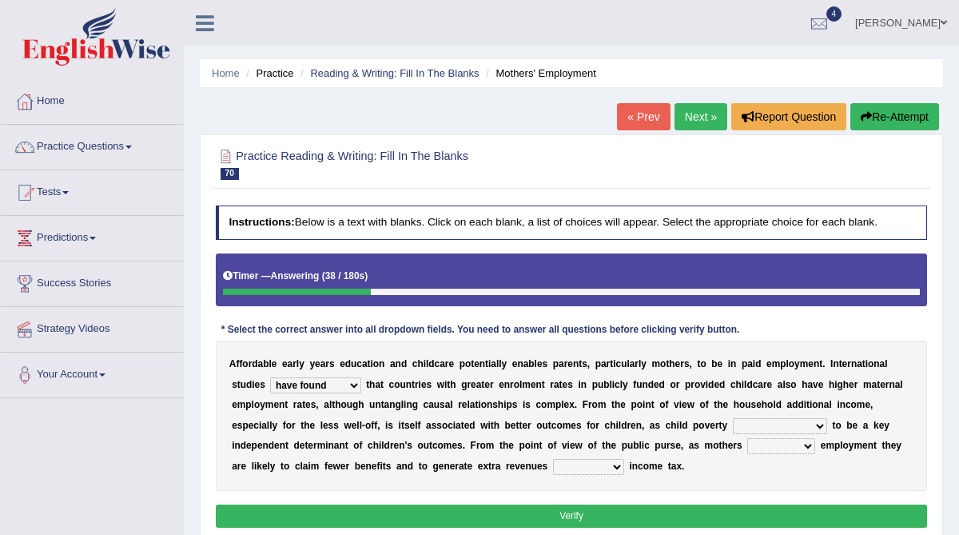
click at [733, 418] on select "is shown has been shown was showing showed" at bounding box center [780, 426] width 94 height 16
click at [763, 446] on select "enact enrol enter enlist" at bounding box center [781, 446] width 68 height 16
click at [595, 464] on select "through within by throughout" at bounding box center [588, 467] width 71 height 16
select select "through"
click at [553, 459] on select "through within by throughout" at bounding box center [588, 467] width 71 height 16
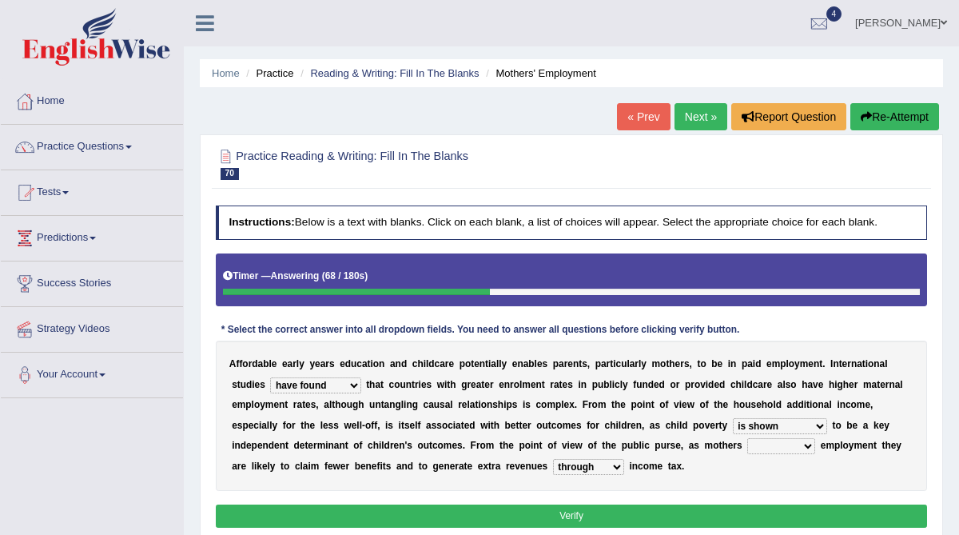
click at [779, 445] on select "enact enrol enter enlist" at bounding box center [781, 446] width 68 height 16
select select "enlist"
click at [747, 438] on select "enact enrol enter enlist" at bounding box center [781, 446] width 68 height 16
click at [689, 504] on button "Verify" at bounding box center [572, 515] width 712 height 23
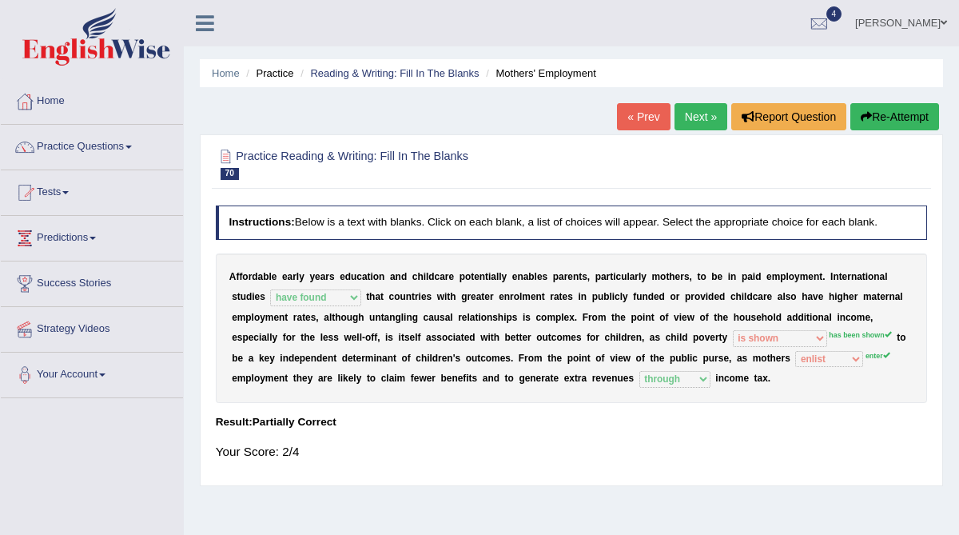
click at [695, 124] on link "Next »" at bounding box center [701, 116] width 53 height 27
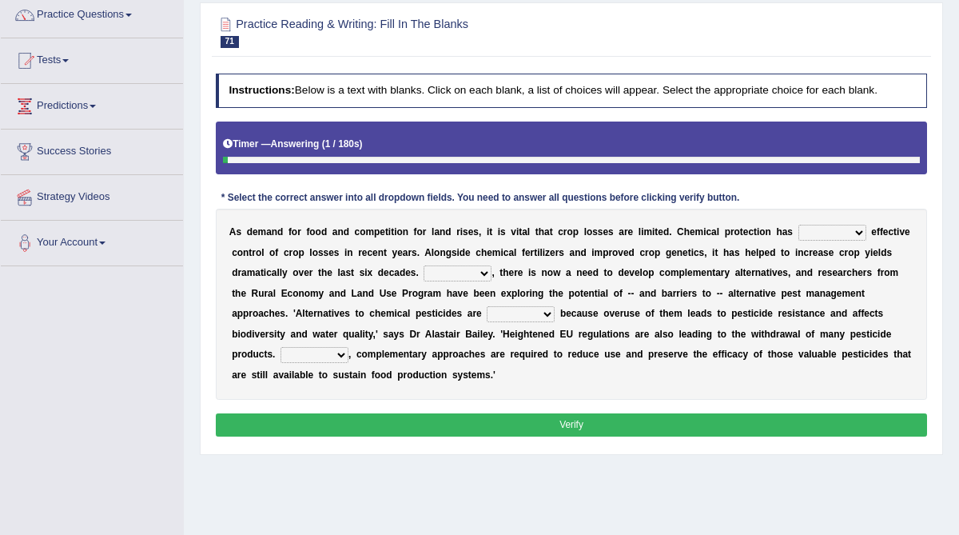
scroll to position [146, 0]
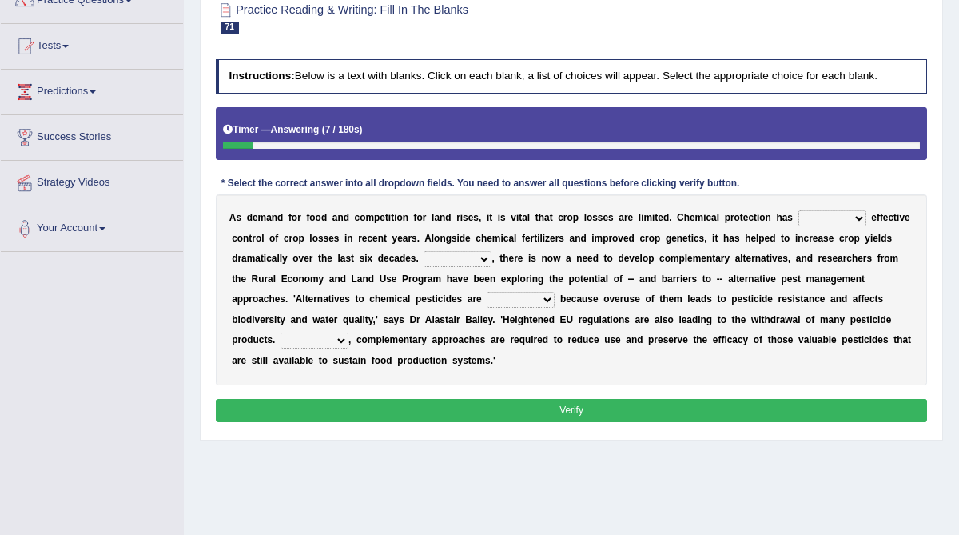
click at [851, 217] on select "harnessed utilized provided offset" at bounding box center [833, 218] width 68 height 16
select select "utilized"
click at [799, 210] on select "harnessed utilized provided offset" at bounding box center [833, 218] width 68 height 16
click at [473, 260] on select "Hopefully However Strangely Therefore" at bounding box center [458, 259] width 68 height 16
select select "However"
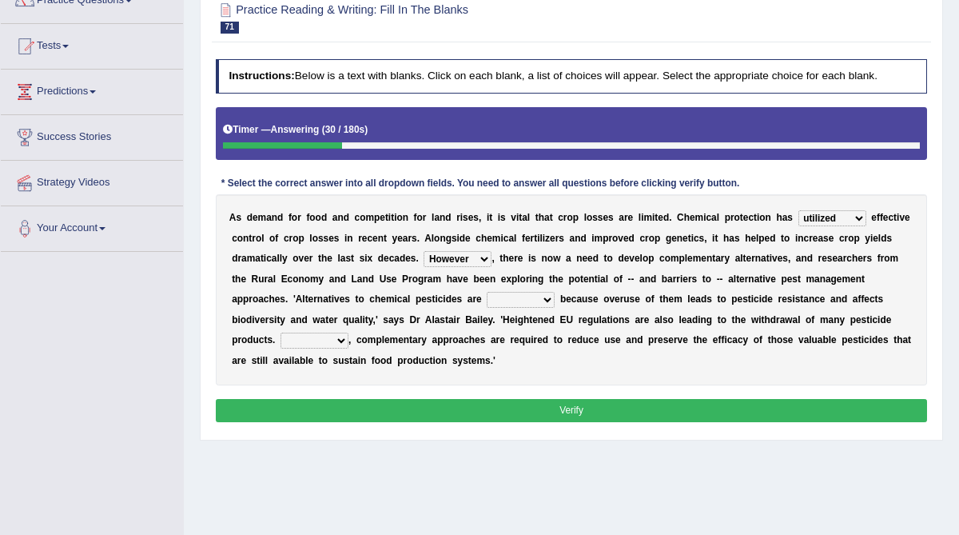
click at [424, 251] on select "Hopefully However Strangely Therefore" at bounding box center [458, 259] width 68 height 16
click at [532, 301] on select "overshot expired needed engaged" at bounding box center [521, 300] width 68 height 16
select select "engaged"
click at [487, 292] on select "overshot expired needed engaged" at bounding box center [521, 300] width 68 height 16
click at [335, 341] on select "Though Yet Hence But" at bounding box center [315, 341] width 68 height 16
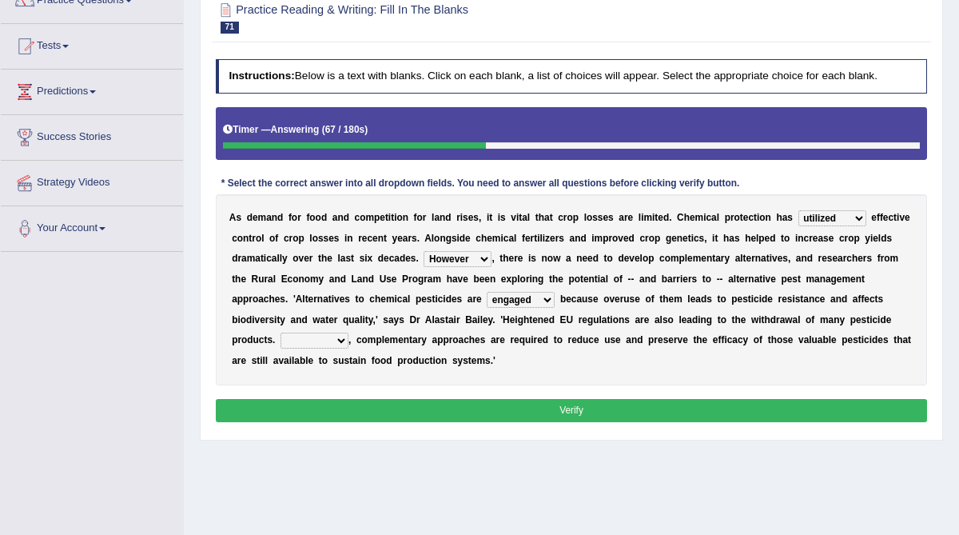
select select "Hence"
click at [281, 333] on select "Though Yet Hence But" at bounding box center [315, 341] width 68 height 16
click at [461, 410] on button "Verify" at bounding box center [572, 410] width 712 height 23
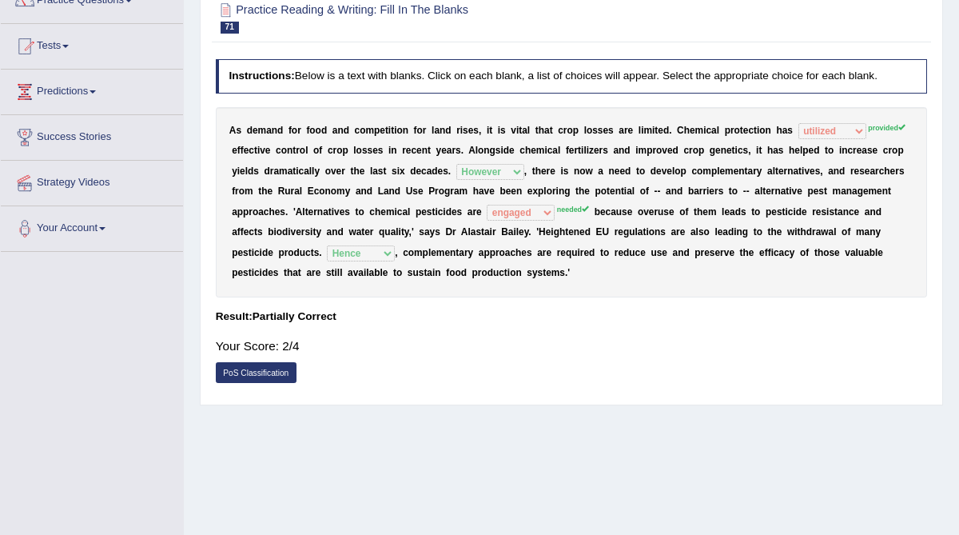
scroll to position [0, 0]
